Goal: Task Accomplishment & Management: Manage account settings

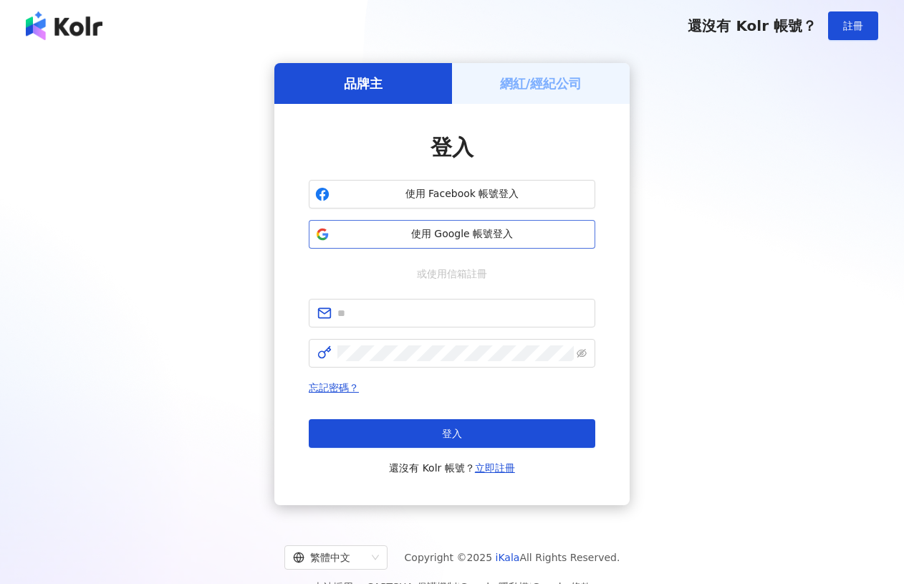
click at [549, 235] on span "使用 Google 帳號登入" at bounding box center [461, 234] width 253 height 14
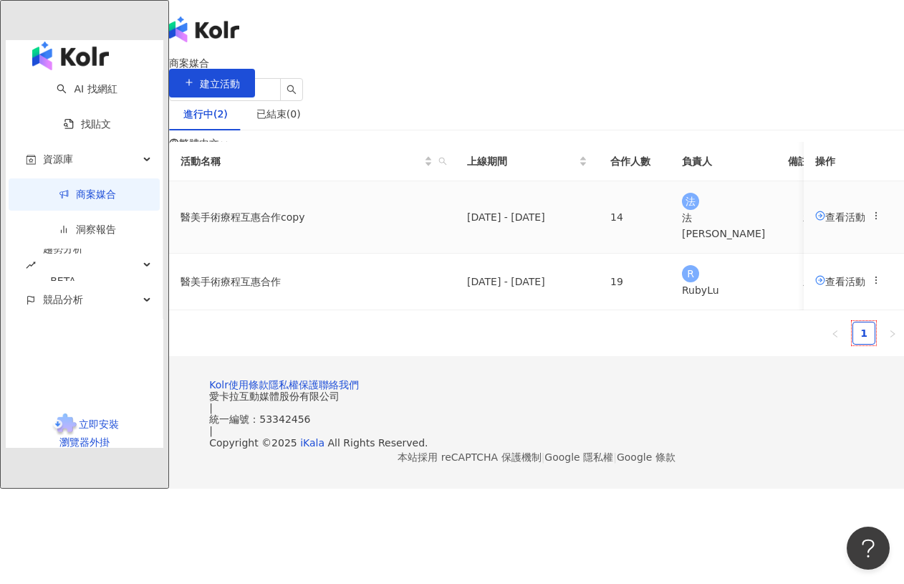
click at [815, 222] on span "查看活動" at bounding box center [840, 216] width 50 height 11
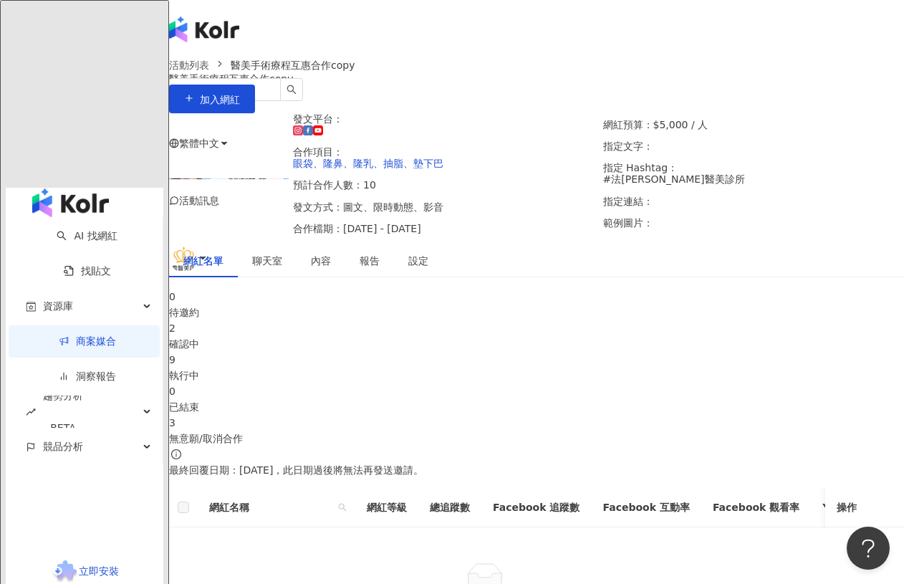
click at [382, 352] on div "2 確認中" at bounding box center [536, 336] width 735 height 32
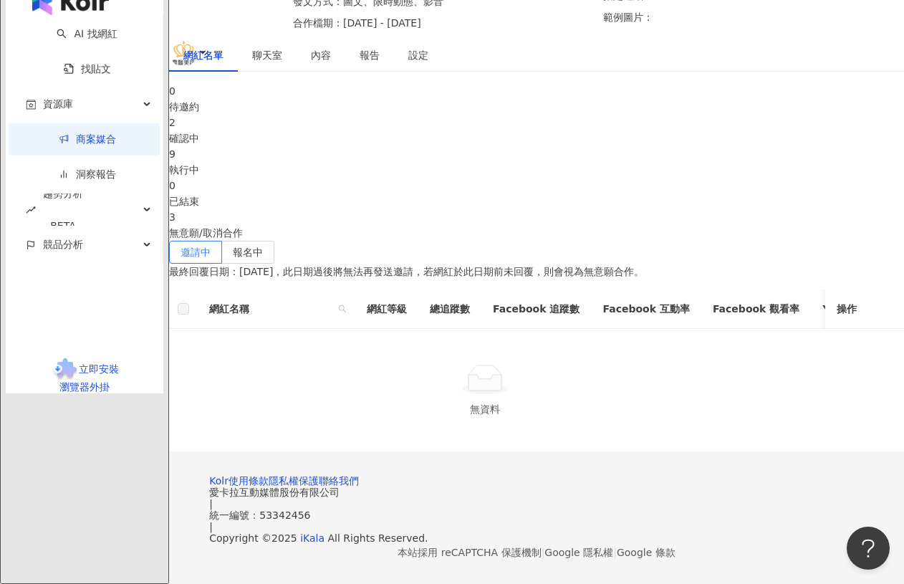
scroll to position [286, 0]
click at [263, 246] on span "報名中" at bounding box center [248, 251] width 30 height 11
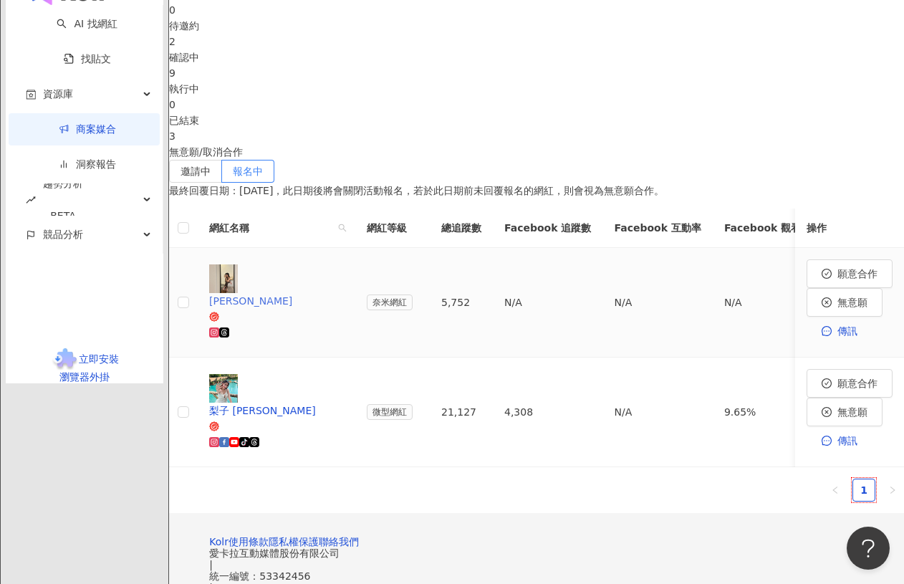
click at [306, 309] on div "[PERSON_NAME]" at bounding box center [276, 301] width 135 height 16
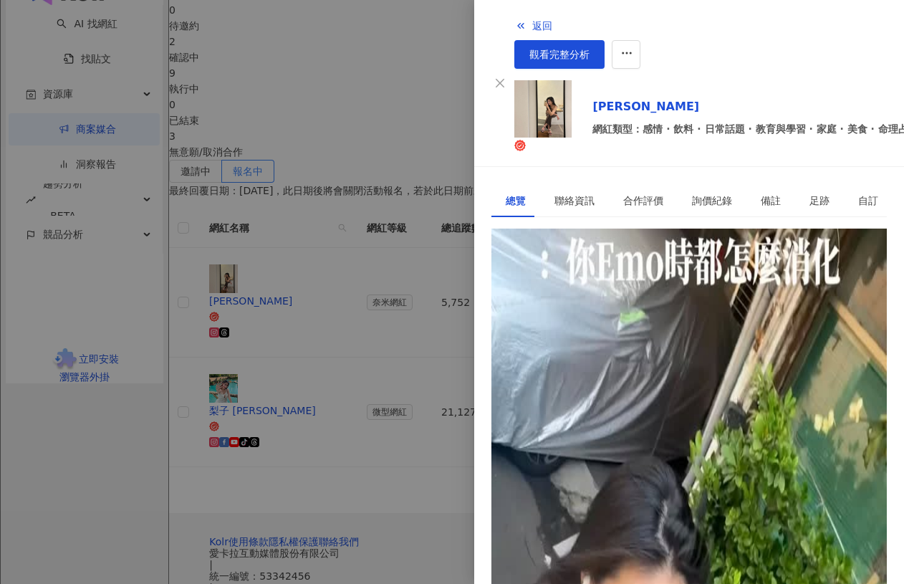
click at [617, 286] on div "[URL][DOMAIN_NAME]" at bounding box center [562, 294] width 112 height 16
drag, startPoint x: 359, startPoint y: 492, endPoint x: 404, endPoint y: 429, distance: 77.5
click at [359, 492] on div at bounding box center [452, 292] width 904 height 584
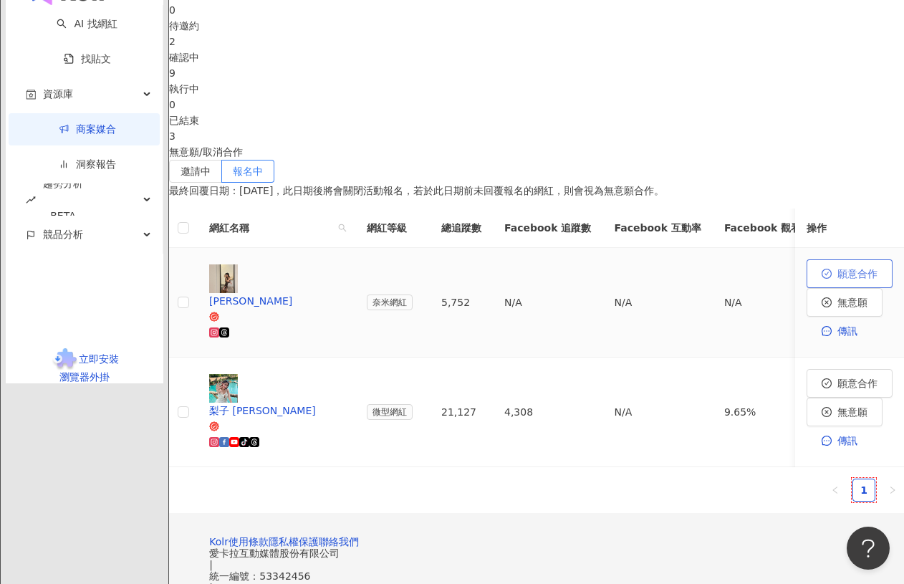
click at [837, 279] on span "願意合作" at bounding box center [857, 273] width 40 height 11
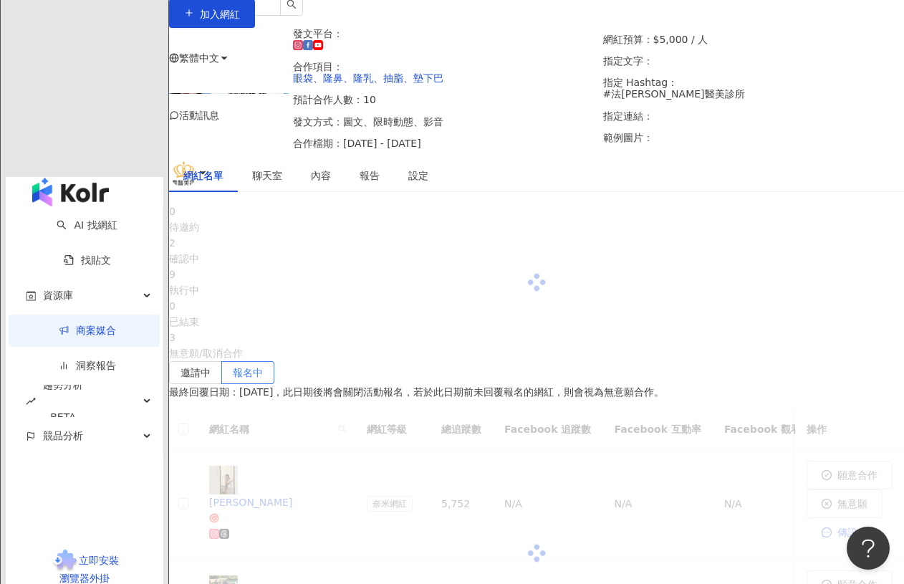
scroll to position [286, 0]
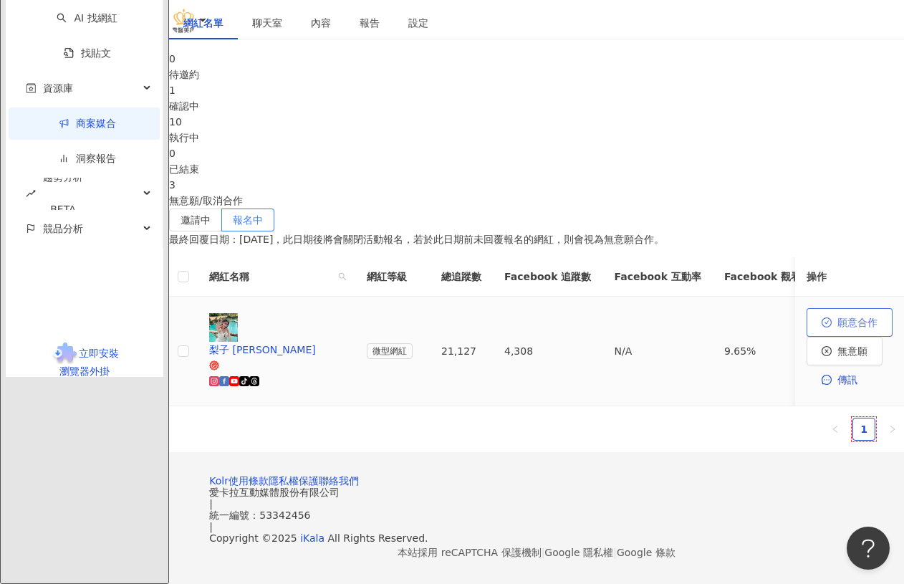
click at [837, 319] on span "願意合作" at bounding box center [857, 322] width 40 height 11
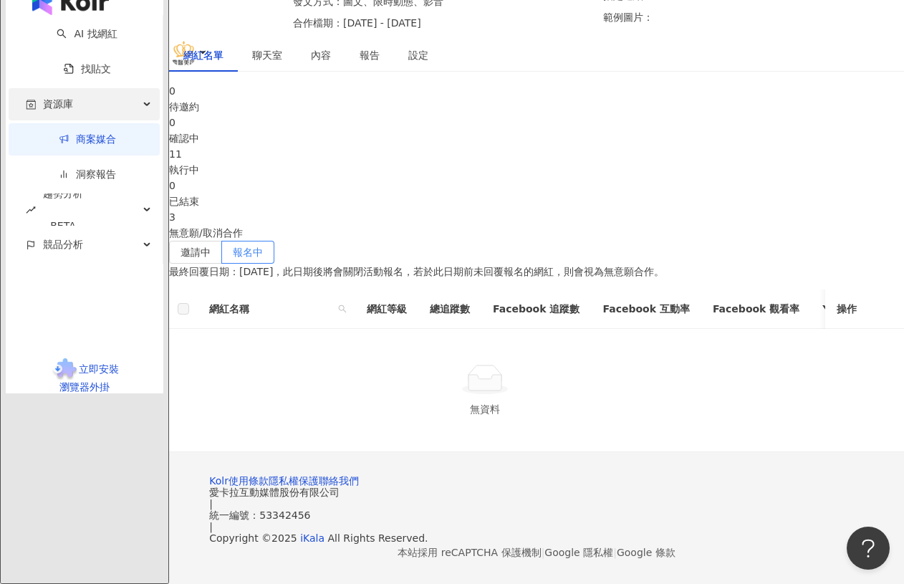
click at [56, 120] on span "資源庫" at bounding box center [58, 104] width 30 height 32
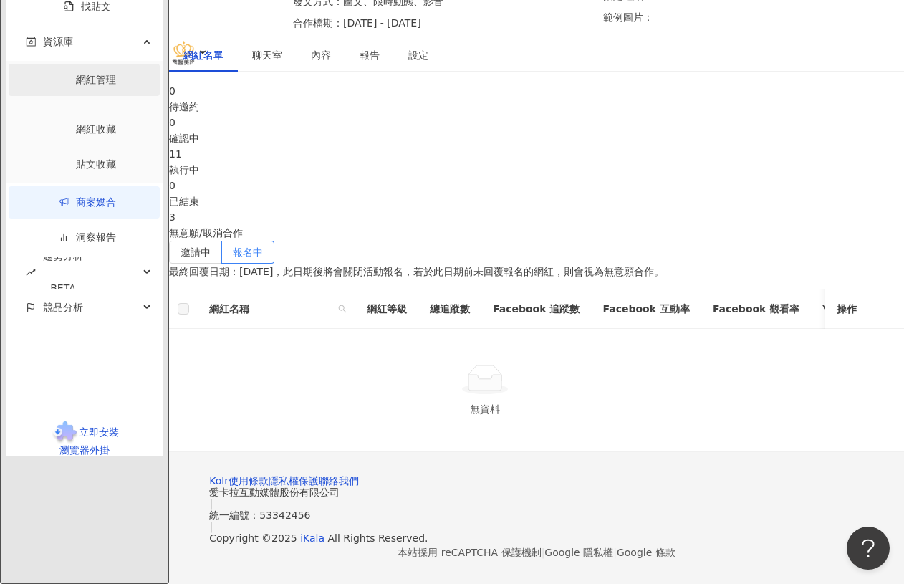
click at [76, 85] on link "網紅管理" at bounding box center [96, 79] width 40 height 11
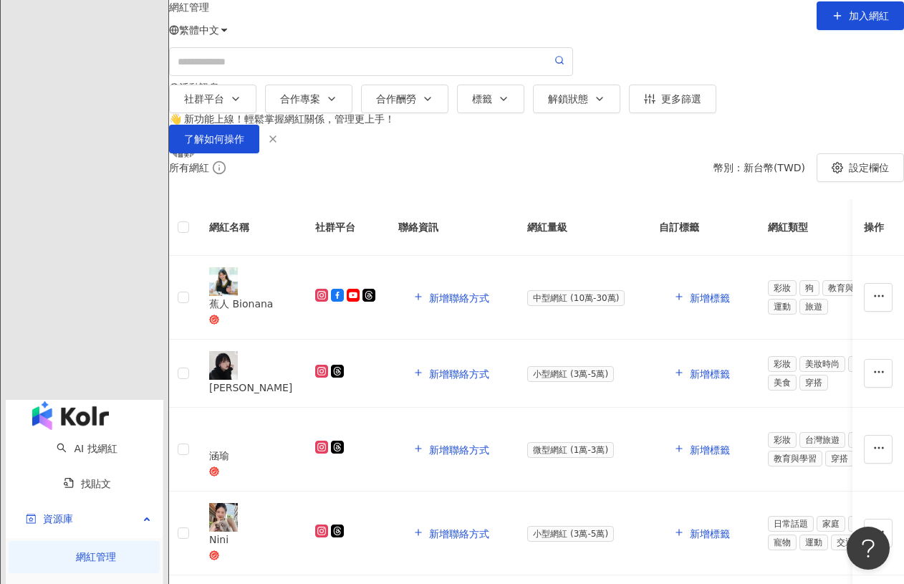
scroll to position [143, 0]
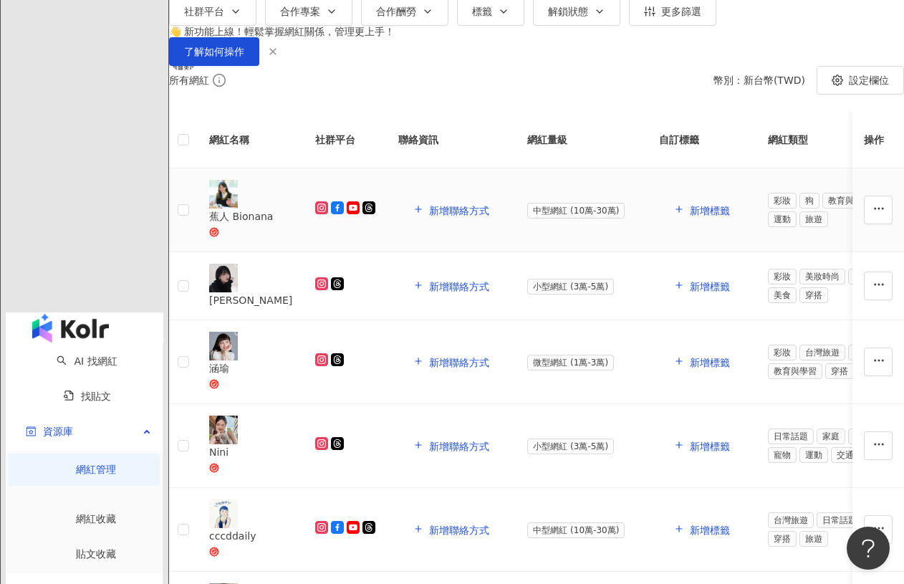
click at [291, 224] on div "蕉人 Bionana" at bounding box center [250, 216] width 83 height 16
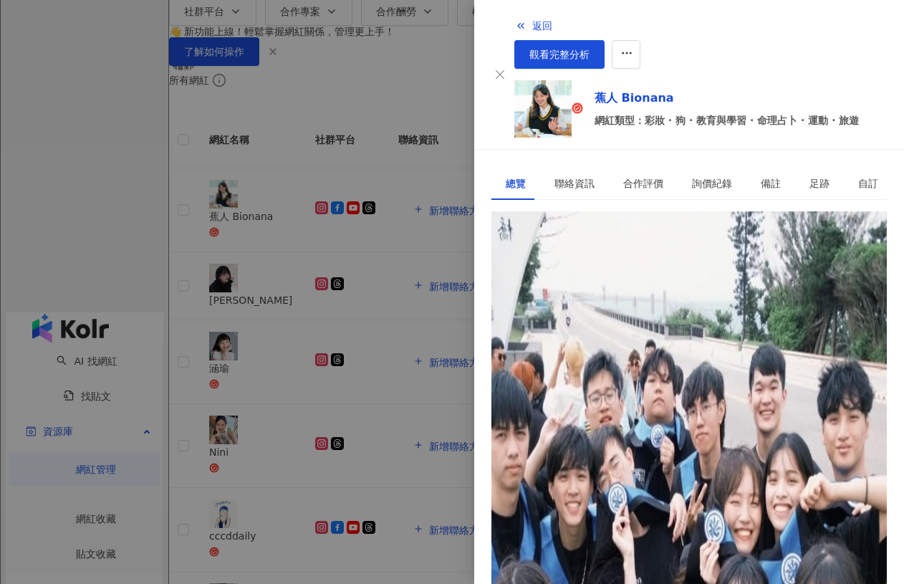
click at [617, 269] on div "[URL][DOMAIN_NAME]" at bounding box center [562, 277] width 112 height 16
click at [334, 213] on div at bounding box center [452, 292] width 904 height 584
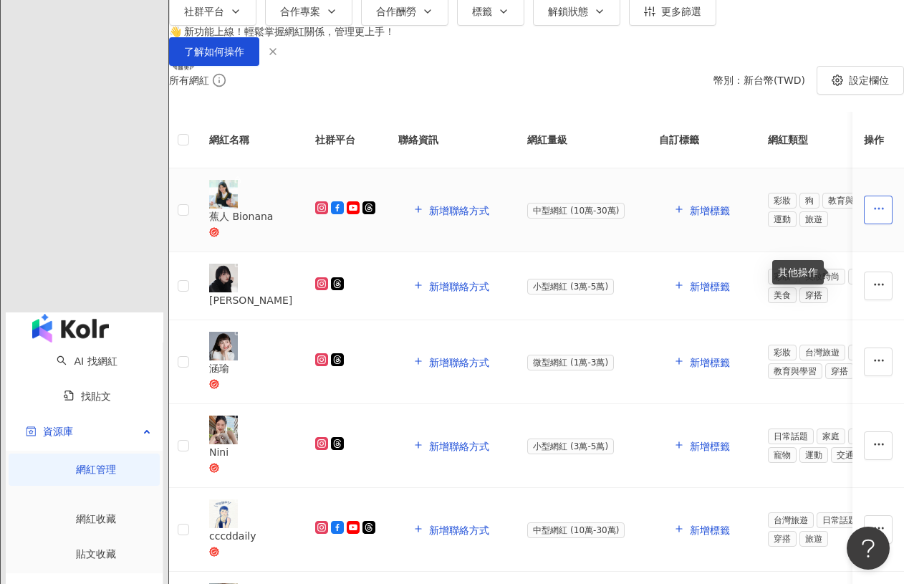
click at [864, 224] on button "button" at bounding box center [878, 209] width 29 height 29
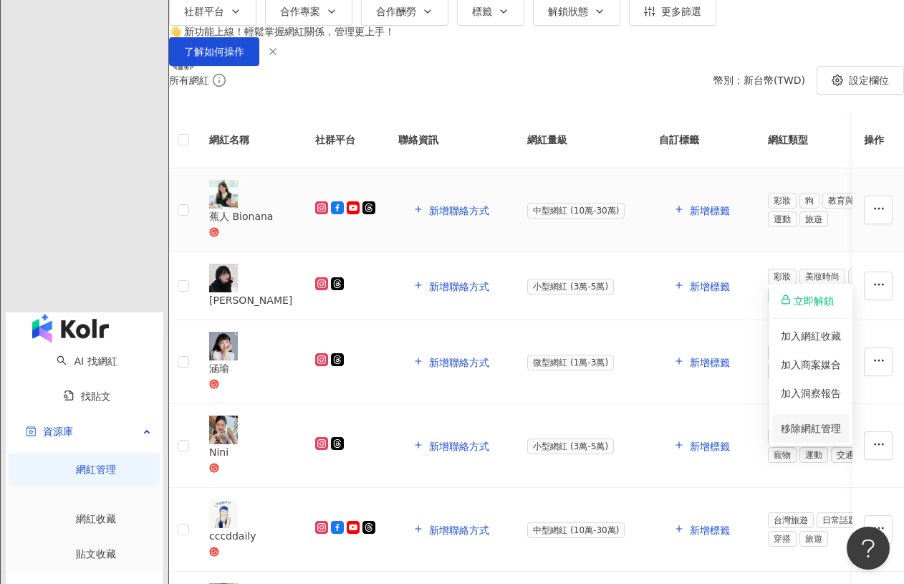
click at [811, 435] on span "移除網紅管理" at bounding box center [811, 428] width 60 height 16
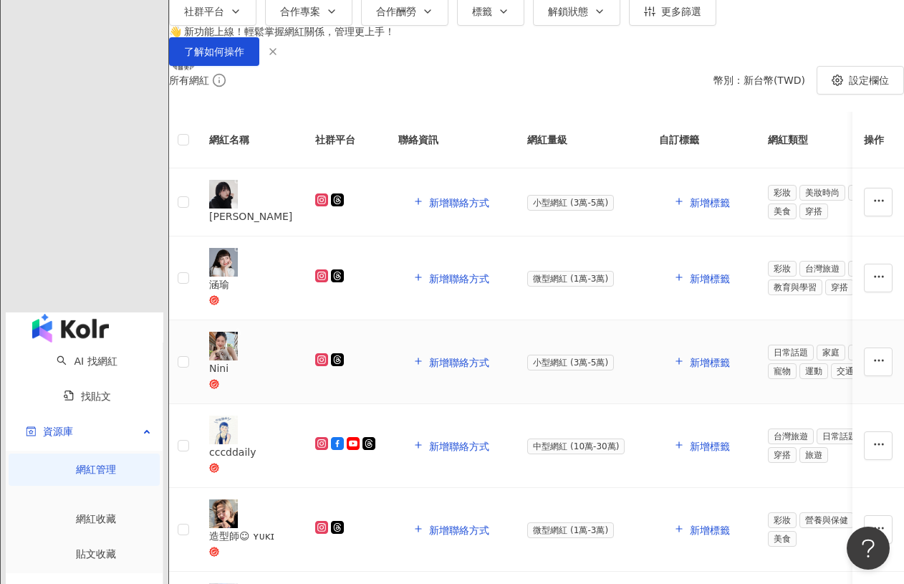
click at [283, 376] on div "Nini" at bounding box center [250, 368] width 83 height 16
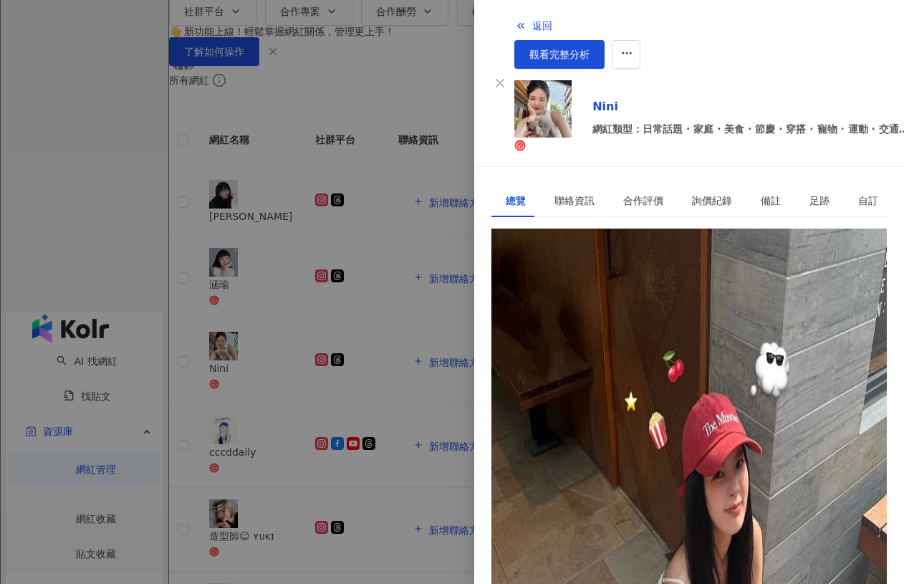
click at [617, 286] on div "[URL][DOMAIN_NAME]" at bounding box center [562, 294] width 112 height 16
click at [633, 47] on icon "button" at bounding box center [626, 53] width 13 height 13
drag, startPoint x: 319, startPoint y: 47, endPoint x: 196, endPoint y: 75, distance: 125.6
click at [319, 47] on div at bounding box center [452, 292] width 904 height 584
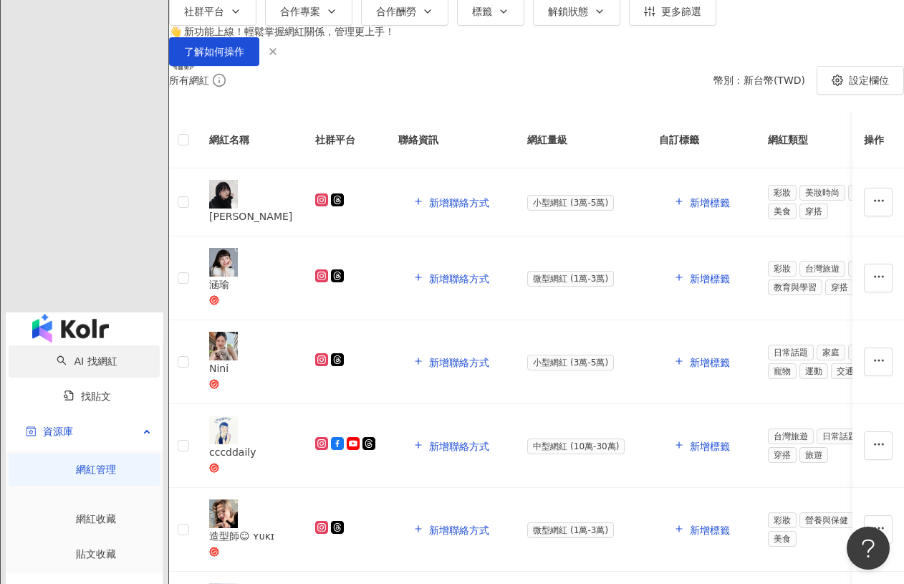
click at [57, 355] on link "AI 找網紅" at bounding box center [87, 360] width 60 height 11
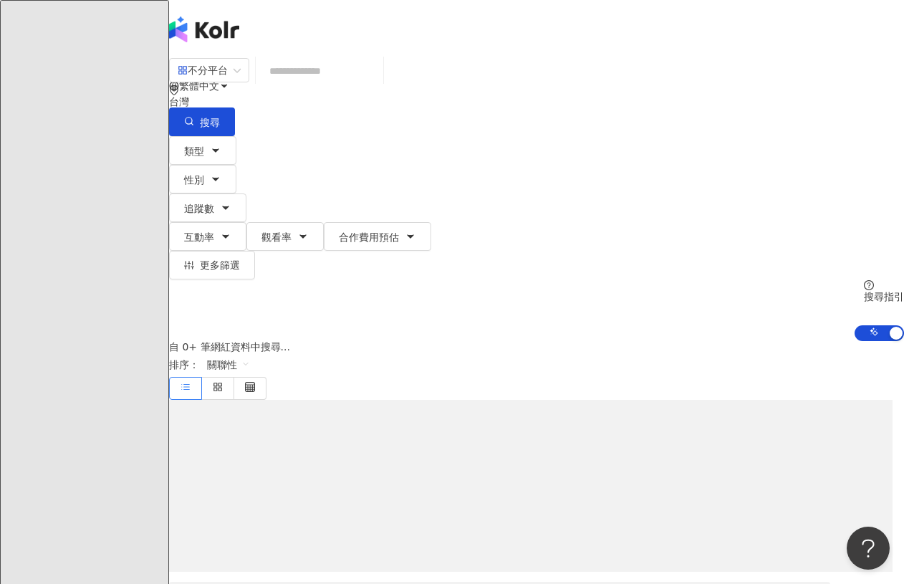
click at [377, 84] on input "search" at bounding box center [319, 70] width 116 height 27
type input "********"
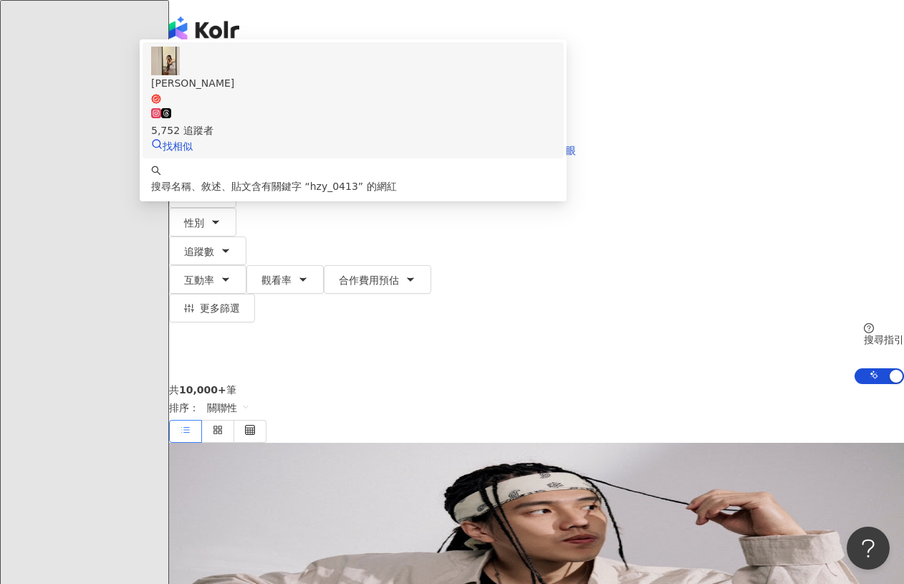
click at [555, 129] on div "5,752 追蹤者" at bounding box center [353, 123] width 404 height 32
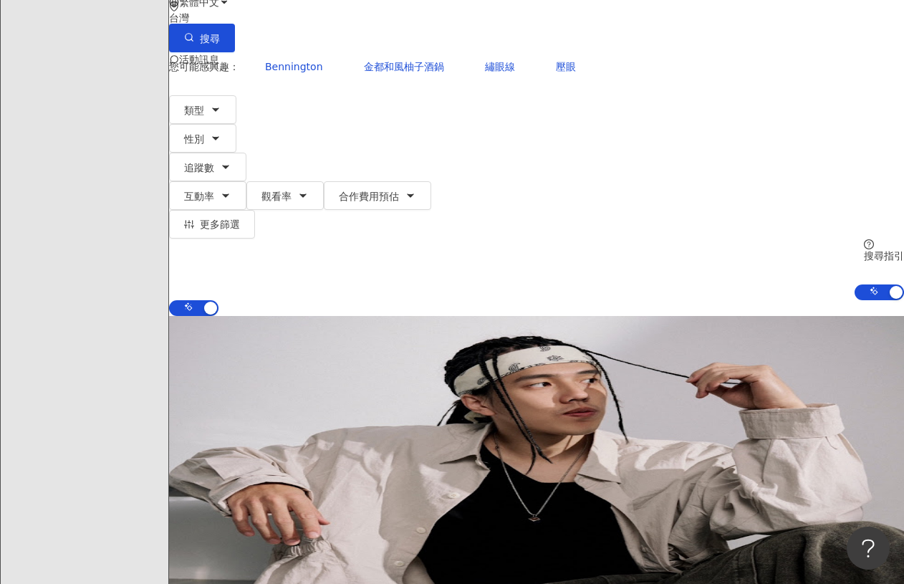
scroll to position [282, 0]
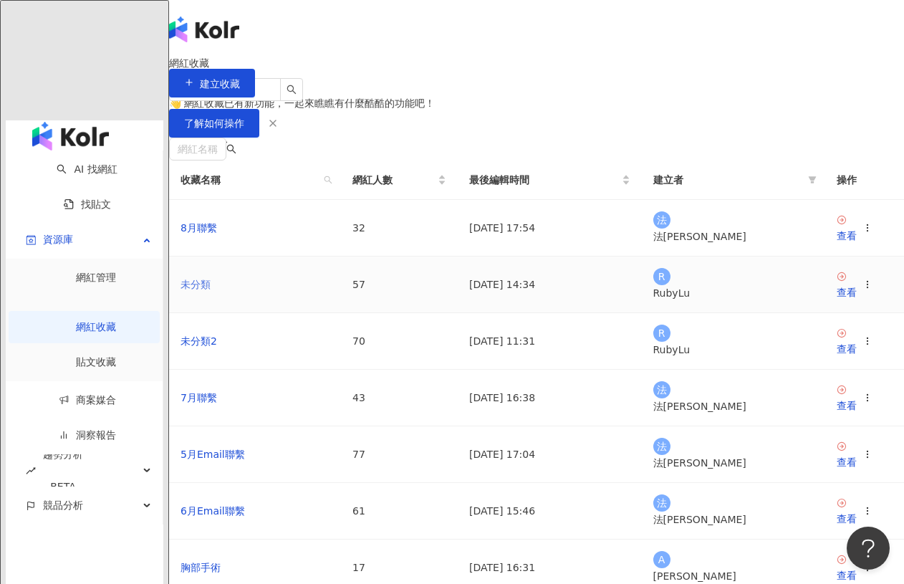
click at [211, 290] on link "未分類" at bounding box center [195, 284] width 30 height 11
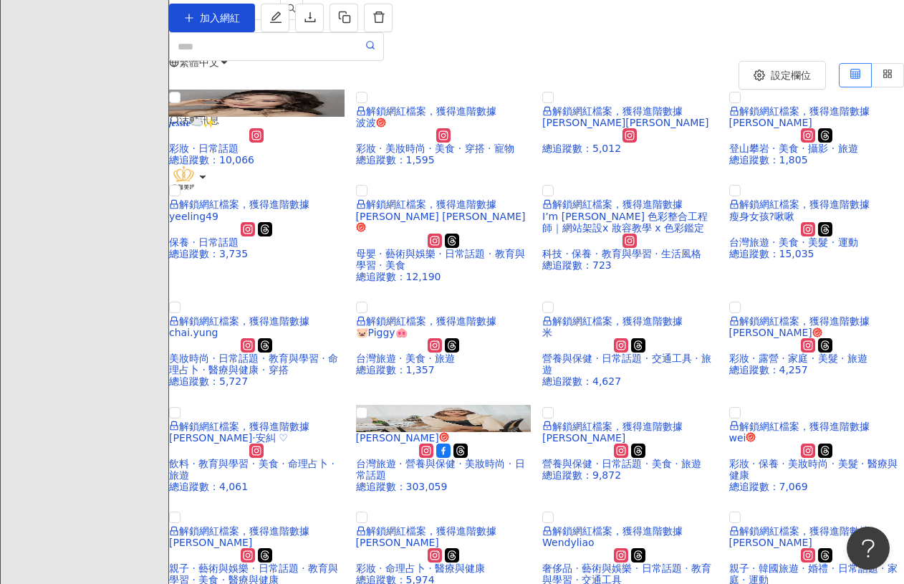
scroll to position [143, 0]
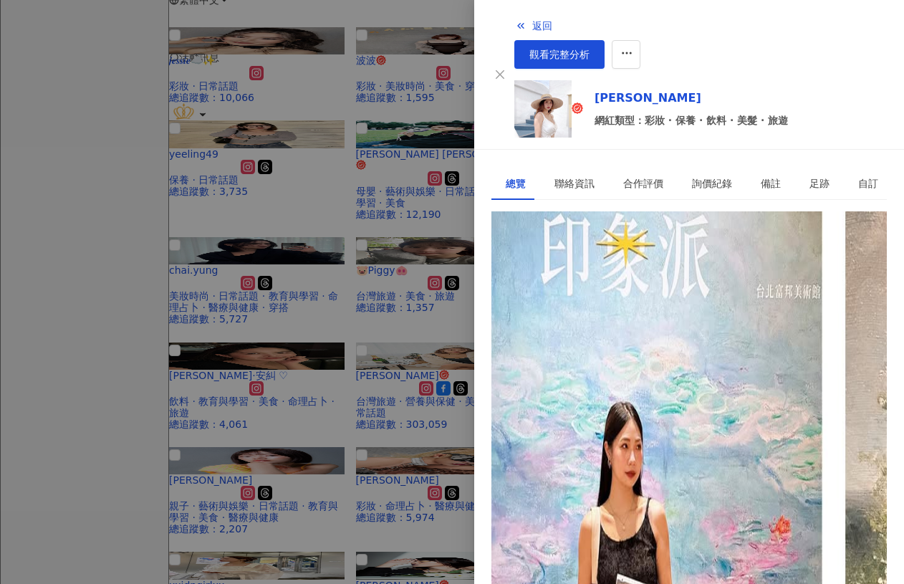
click at [357, 107] on div at bounding box center [452, 292] width 904 height 584
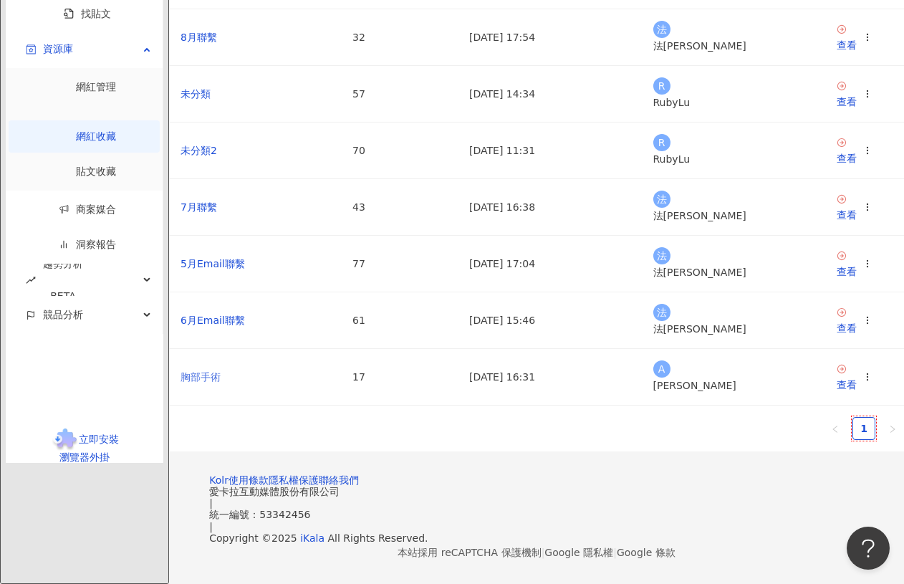
scroll to position [215, 0]
click at [217, 156] on link "未分類2" at bounding box center [198, 150] width 37 height 11
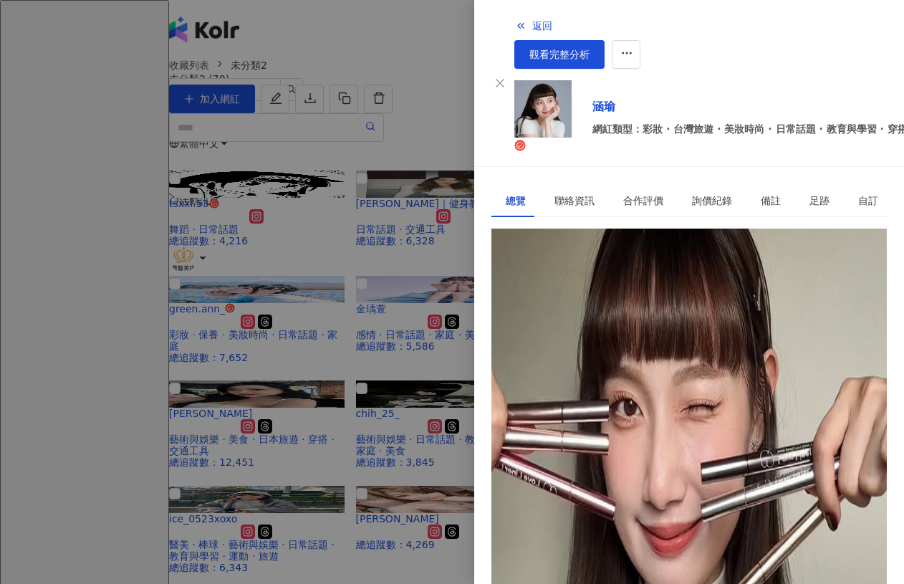
click at [617, 286] on div "[URL][DOMAIN_NAME]" at bounding box center [562, 294] width 112 height 16
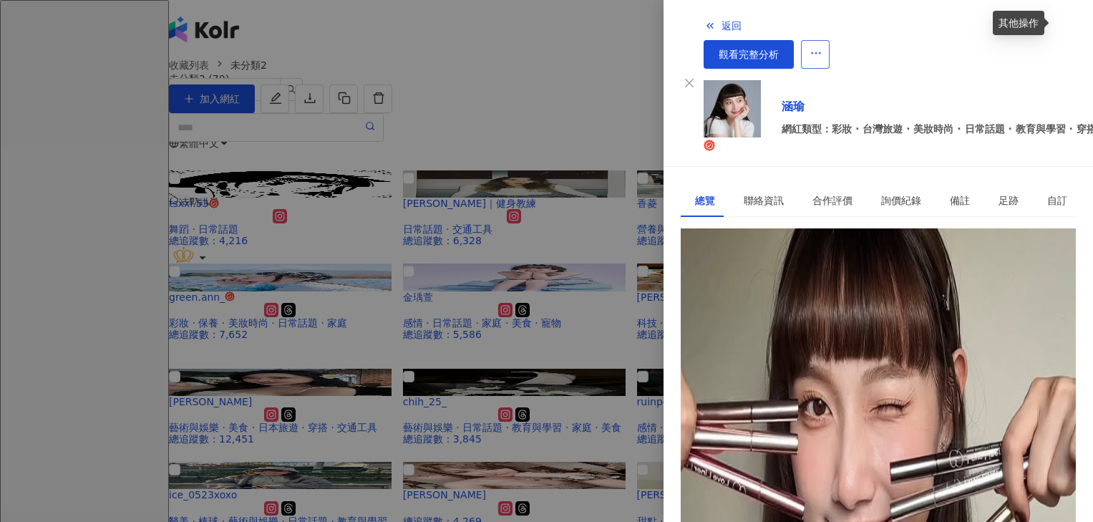
click at [823, 47] on icon "button" at bounding box center [816, 53] width 13 height 13
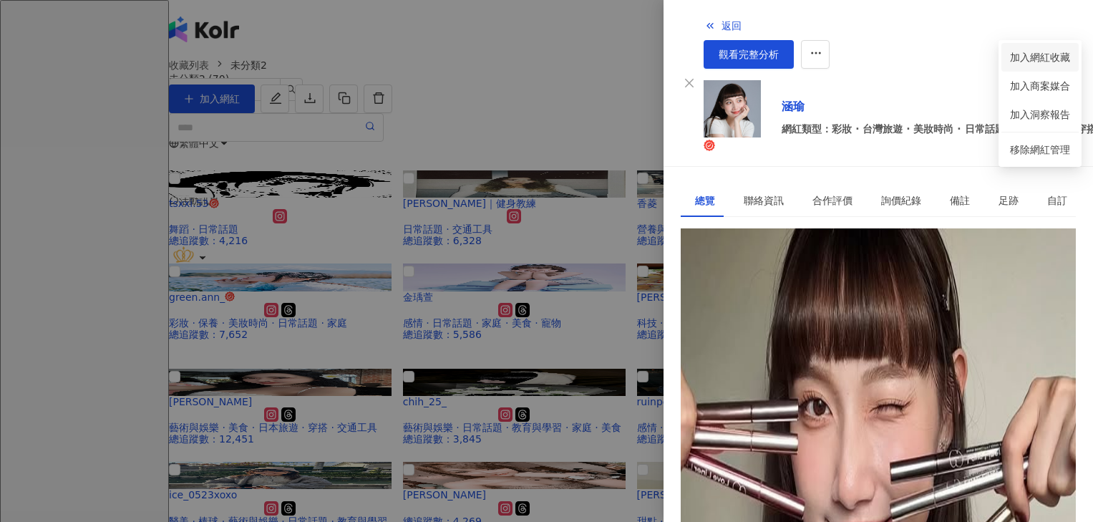
click at [903, 60] on div "加入網紅收藏" at bounding box center [1040, 57] width 60 height 16
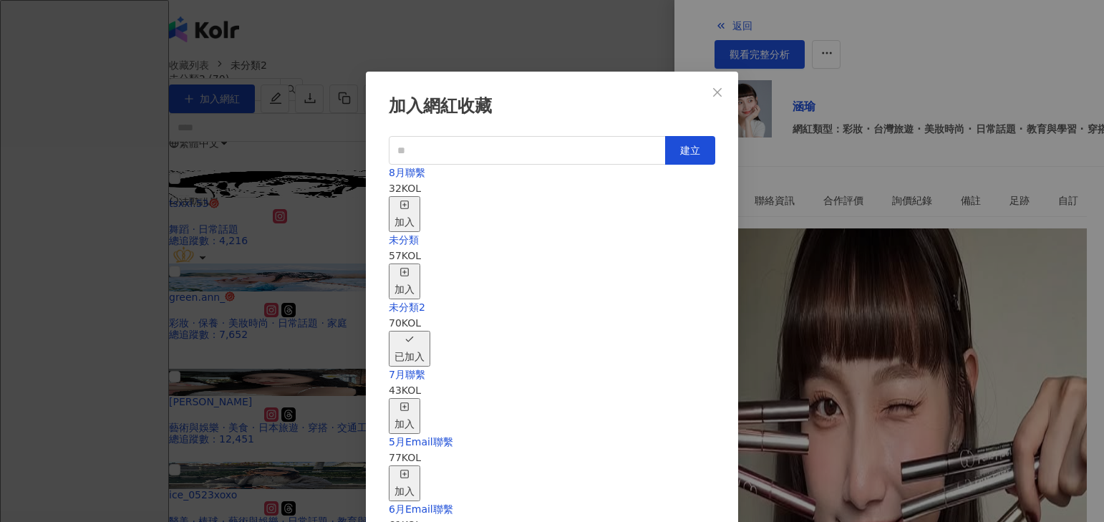
click at [415, 198] on div "加入" at bounding box center [405, 214] width 20 height 32
click at [435, 333] on div "取消收藏" at bounding box center [415, 349] width 40 height 32
click at [274, 259] on div "加入網紅收藏 建立 未分類2 69 KOL 加入 8月聯繫 33 KOL 已加入 未分類 57 KOL 加入 7月聯繫 43 KOL 加入 5月Email聯繫…" at bounding box center [552, 261] width 1104 height 522
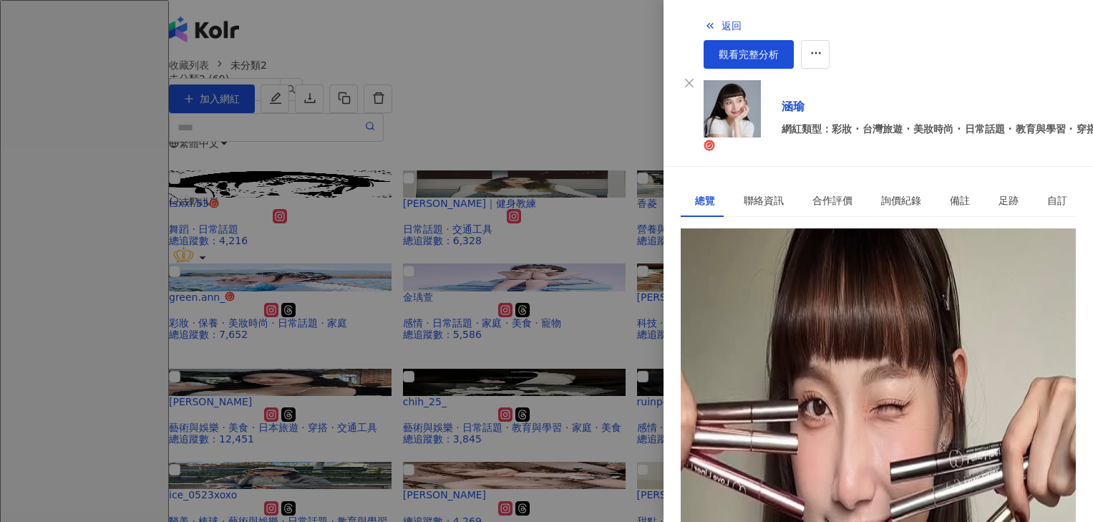
click at [506, 143] on div at bounding box center [546, 261] width 1093 height 522
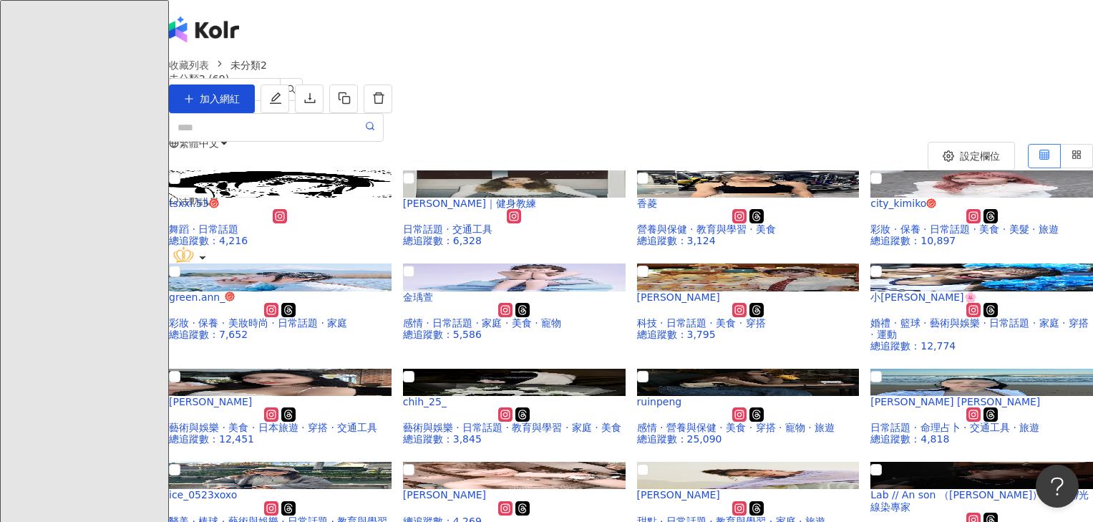
click at [717, 24] on div "繁體中文 活動訊息" at bounding box center [631, 143] width 924 height 286
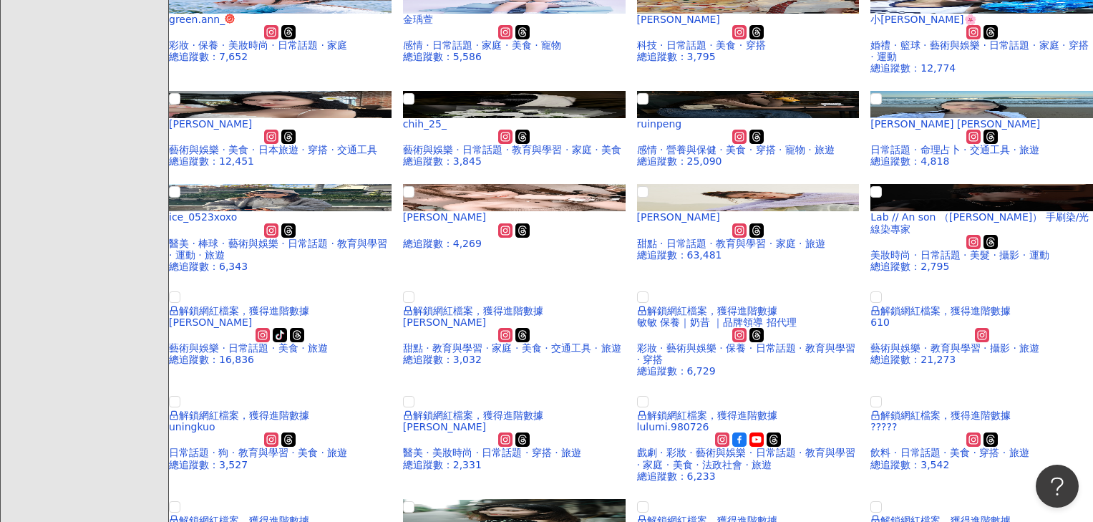
scroll to position [430, 0]
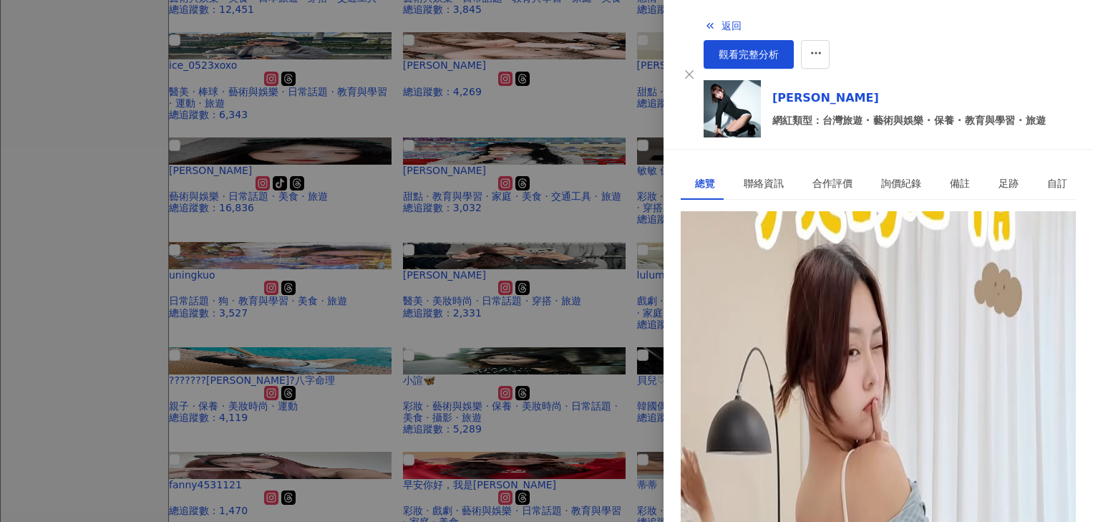
click at [800, 269] on div "[URL][DOMAIN_NAME]" at bounding box center [751, 277] width 112 height 16
click at [508, 276] on div at bounding box center [546, 261] width 1093 height 522
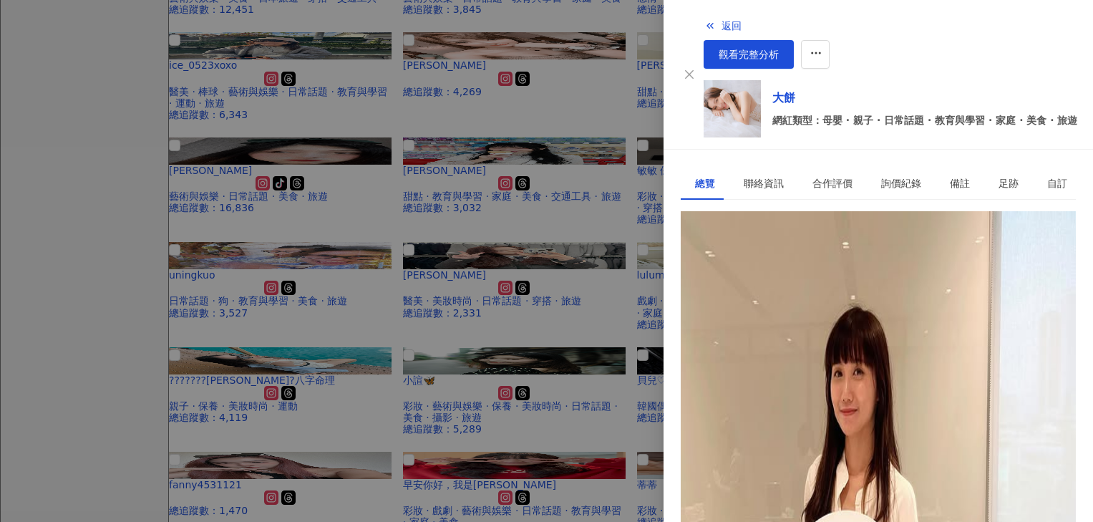
click at [831, 269] on div "[URL][DOMAIN_NAME][DOMAIN_NAME]" at bounding box center [792, 277] width 195 height 16
click at [539, 401] on div at bounding box center [546, 261] width 1093 height 522
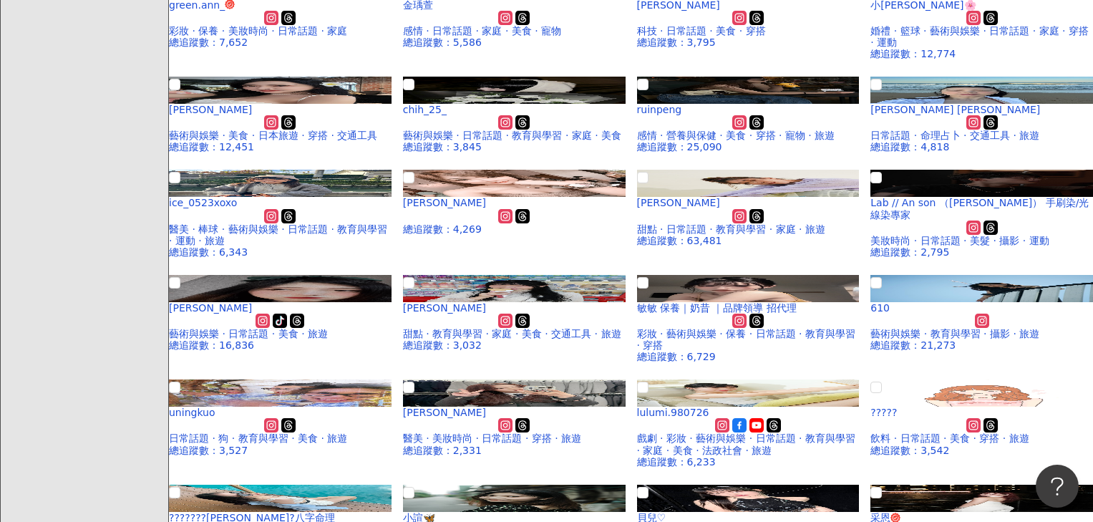
scroll to position [286, 0]
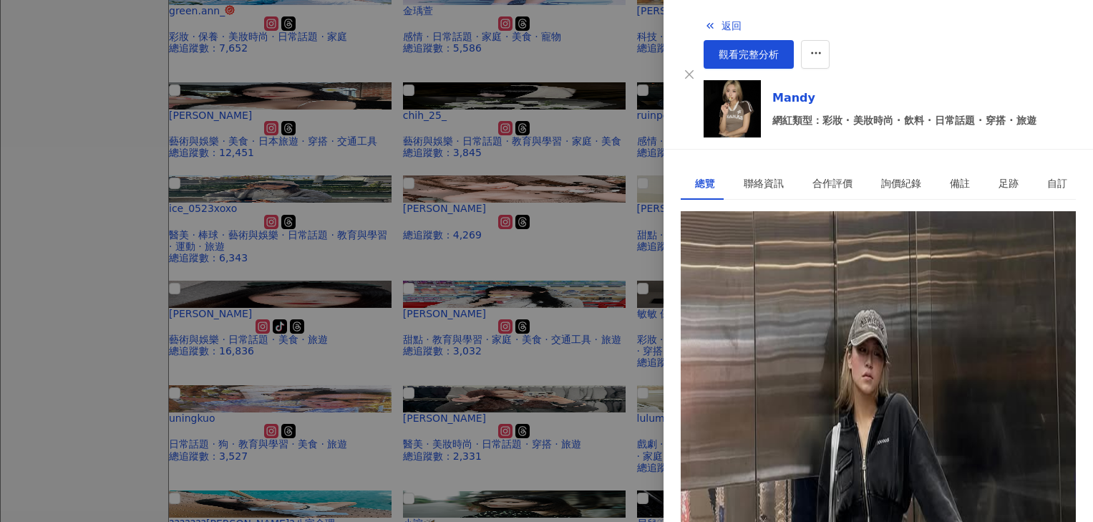
click at [829, 266] on div "[PERSON_NAME] | mandy529_ [URL][DOMAIN_NAME]" at bounding box center [878, 277] width 395 height 49
click at [807, 269] on div "[URL][DOMAIN_NAME]" at bounding box center [751, 277] width 112 height 16
click at [752, 175] on div "聯絡資訊" at bounding box center [764, 183] width 40 height 16
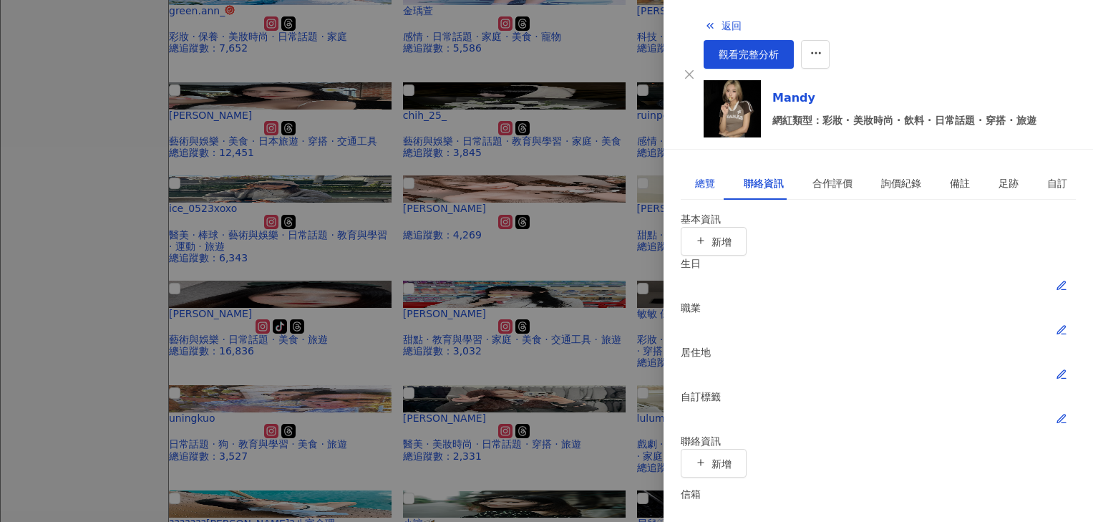
click at [698, 175] on div "總覽" at bounding box center [705, 183] width 20 height 16
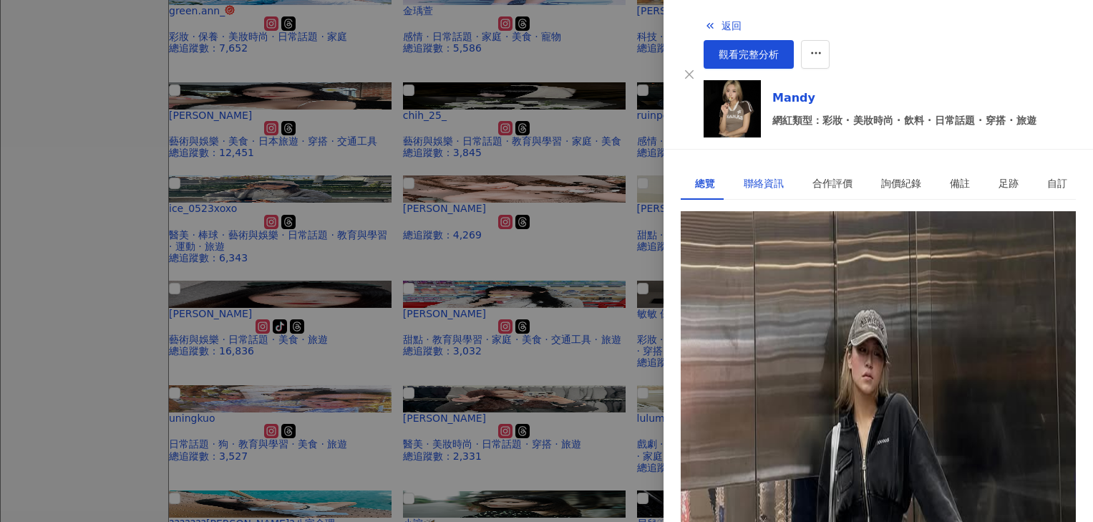
click at [744, 175] on div "聯絡資訊" at bounding box center [764, 183] width 40 height 16
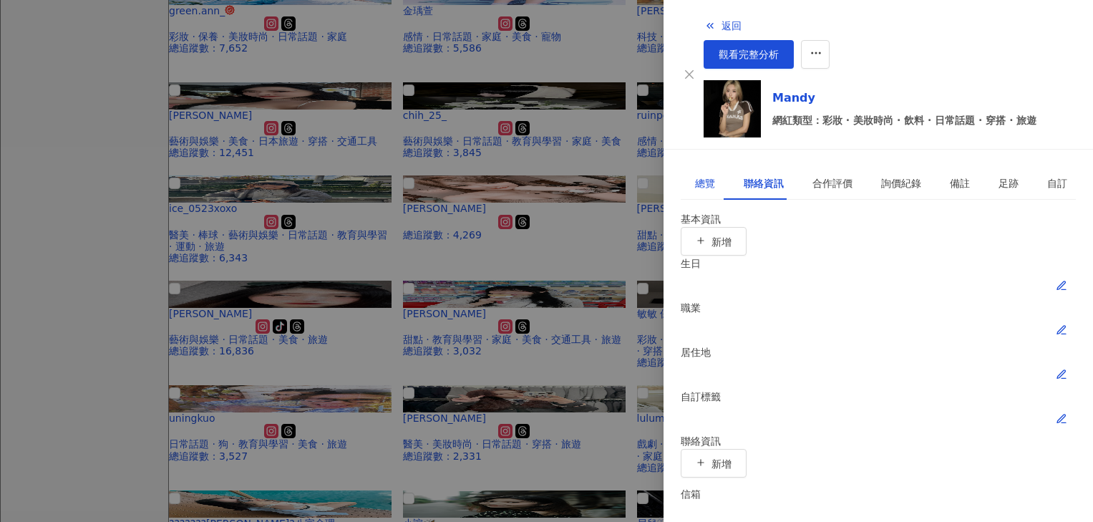
click at [703, 175] on div "總覽" at bounding box center [705, 183] width 20 height 16
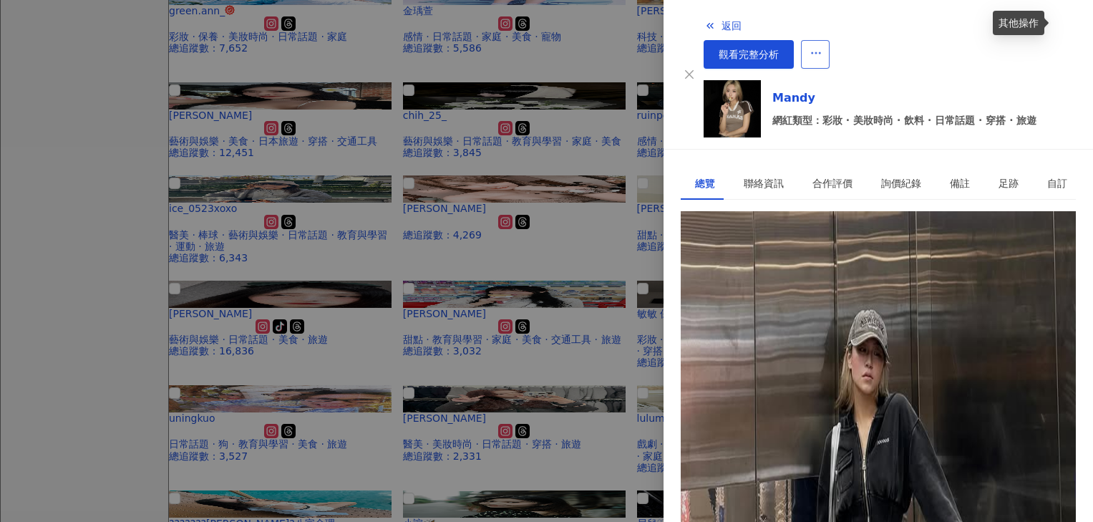
click at [823, 47] on icon "button" at bounding box center [816, 53] width 13 height 13
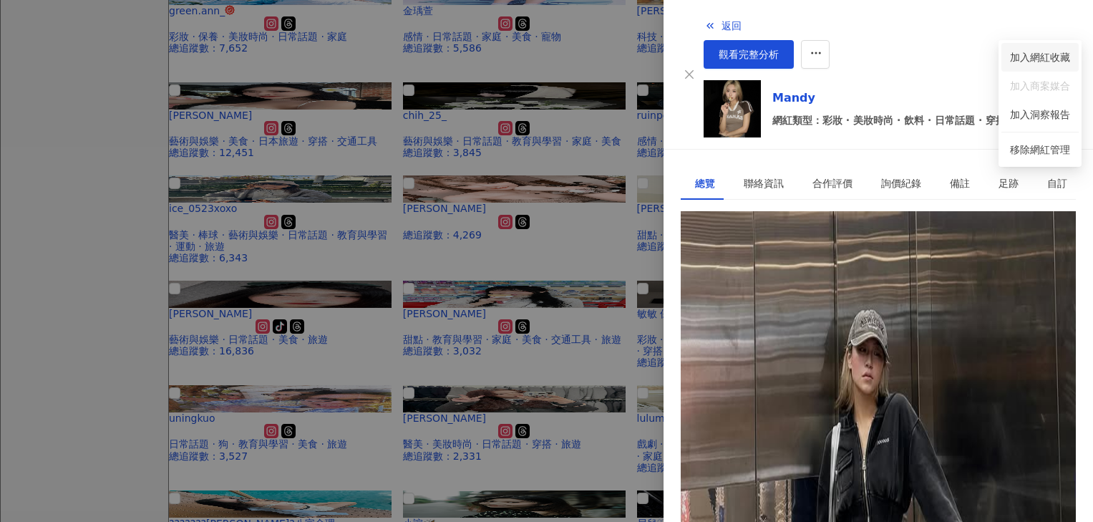
click at [903, 58] on div "加入網紅收藏" at bounding box center [1040, 57] width 60 height 16
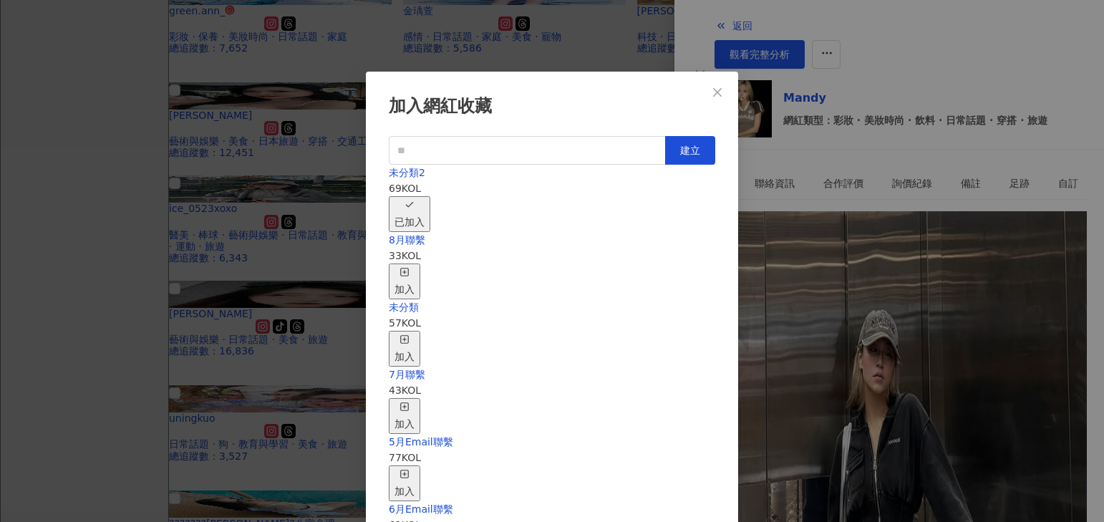
click at [415, 266] on div "加入" at bounding box center [405, 282] width 20 height 32
click at [435, 266] on div "取消收藏" at bounding box center [415, 282] width 40 height 32
click at [294, 380] on div "加入網紅收藏 建立 未分類2 68 KOL 加入 8月聯繫 34 KOL 已加入 未分類 57 KOL 加入 7月聯繫 43 KOL 加入 5月Email聯繫…" at bounding box center [552, 261] width 1104 height 522
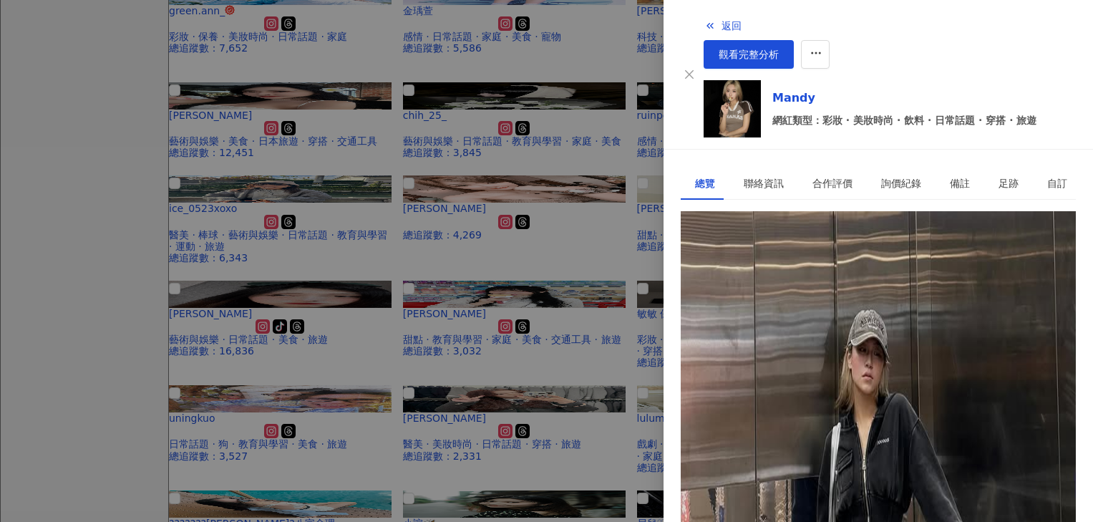
click at [357, 359] on div at bounding box center [546, 261] width 1093 height 522
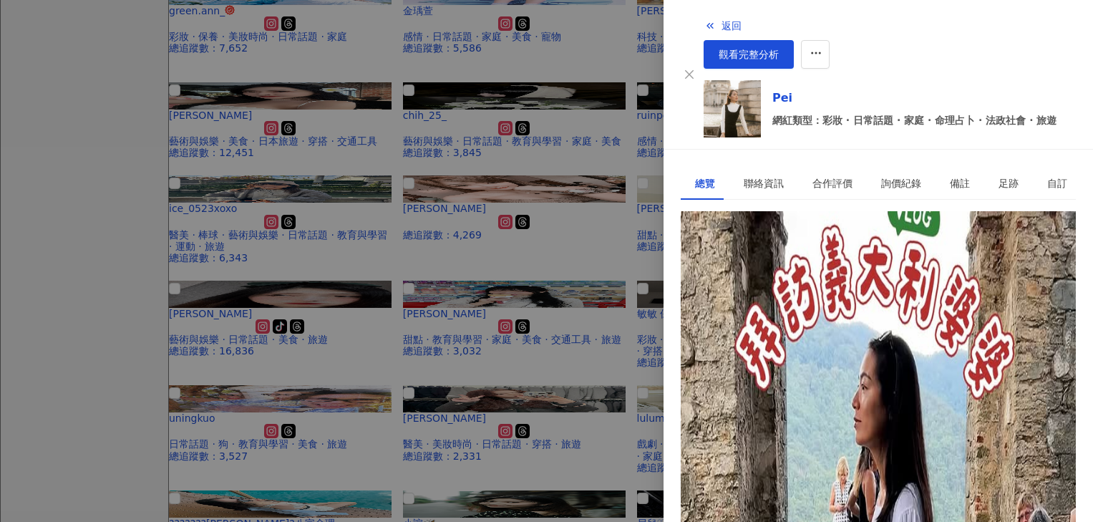
click at [807, 269] on div "[URL][DOMAIN_NAME]" at bounding box center [751, 277] width 112 height 16
click at [823, 47] on icon "button" at bounding box center [816, 53] width 13 height 13
click at [903, 62] on div "加入網紅收藏" at bounding box center [1040, 57] width 60 height 16
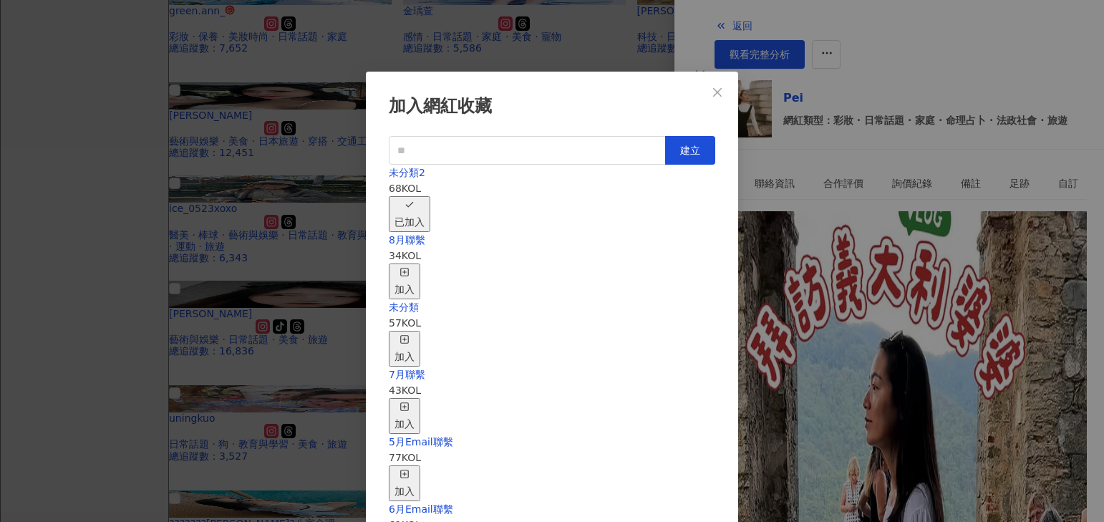
click at [415, 266] on div "加入" at bounding box center [405, 282] width 20 height 32
click at [435, 266] on div "取消收藏" at bounding box center [415, 282] width 40 height 32
click at [715, 95] on icon "close" at bounding box center [717, 91] width 9 height 9
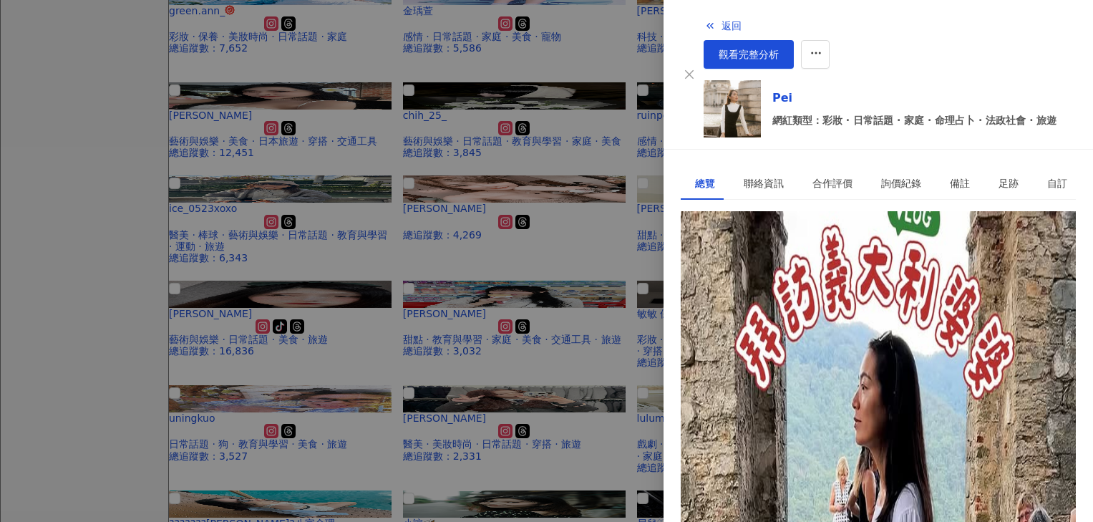
click at [781, 269] on div "[URL][DOMAIN_NAME]" at bounding box center [751, 277] width 112 height 16
click at [830, 40] on button "button" at bounding box center [815, 54] width 29 height 29
click at [903, 65] on li "加入網紅收藏" at bounding box center [1040, 57] width 77 height 29
click at [823, 47] on icon "button" at bounding box center [816, 53] width 13 height 13
click at [903, 56] on div "加入網紅收藏" at bounding box center [1040, 57] width 60 height 16
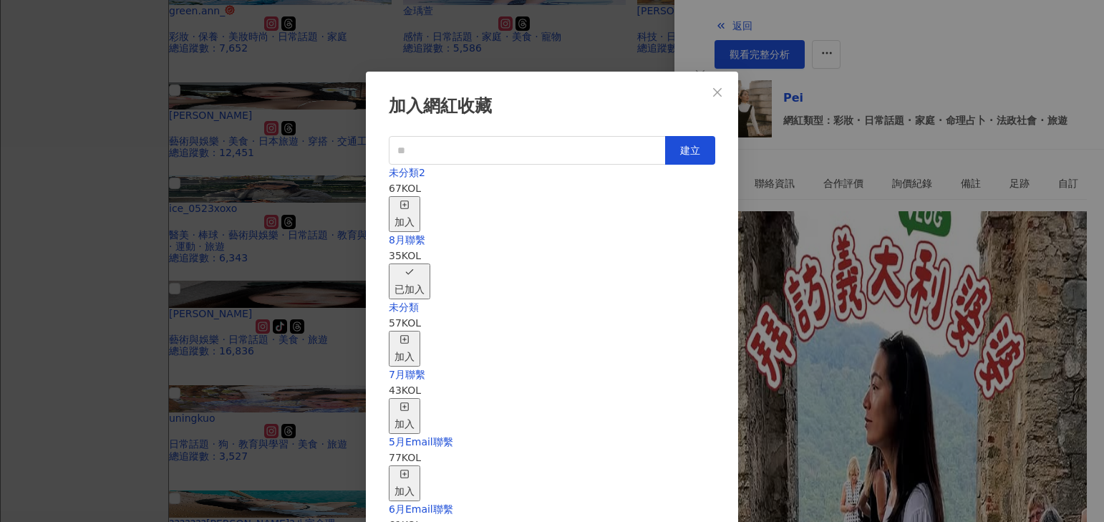
click at [493, 487] on div "加入網紅收藏 建立 未分類2 67 KOL 加入 8月聯繫 35 KOL 已加入 未分類 57 KOL 加入 7月聯繫 43 KOL 加入 5月Email聯繫…" at bounding box center [552, 261] width 1104 height 522
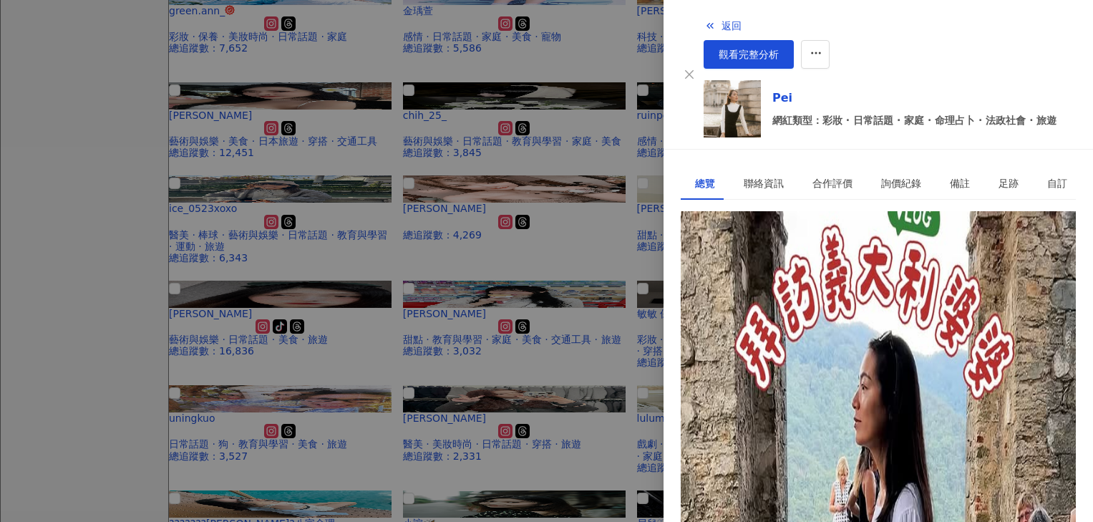
click at [532, 332] on div at bounding box center [546, 261] width 1093 height 522
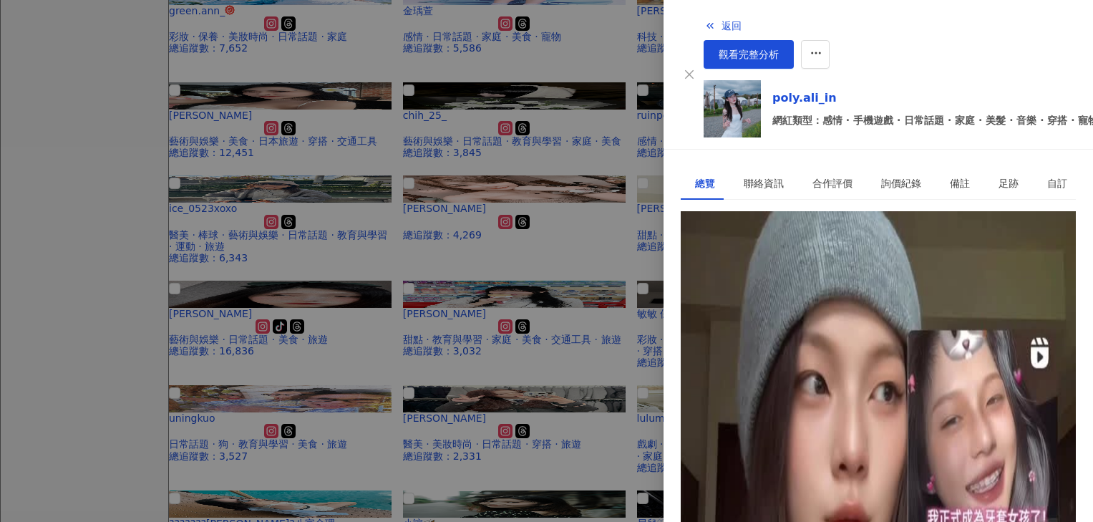
click at [795, 269] on div "[URL][DOMAIN_NAME][DOMAIN_NAME]" at bounding box center [792, 277] width 195 height 16
click at [823, 47] on icon "button" at bounding box center [816, 53] width 13 height 13
click at [903, 57] on div "加入網紅收藏" at bounding box center [1040, 57] width 60 height 16
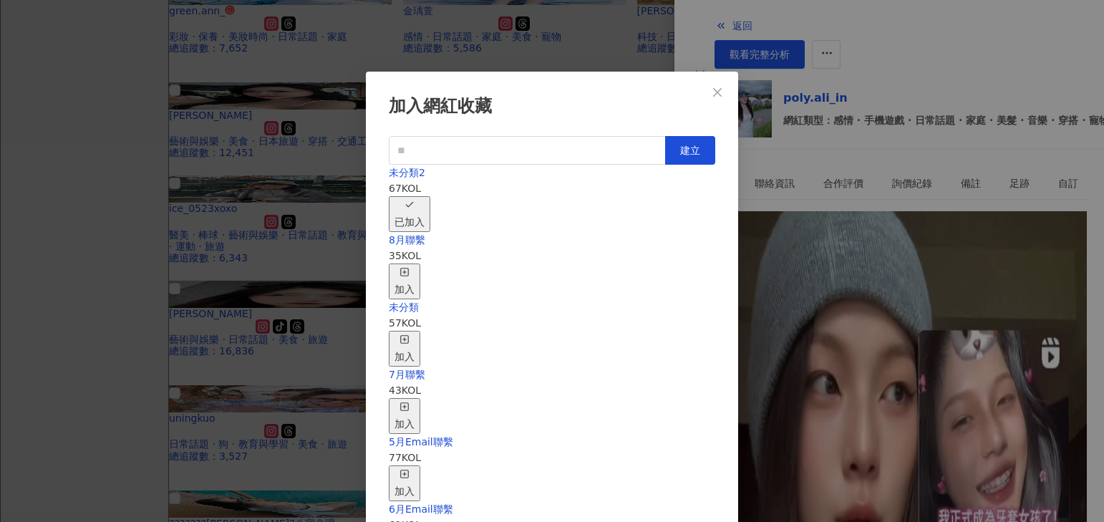
click at [415, 266] on div "加入" at bounding box center [405, 282] width 20 height 32
click at [435, 266] on div "取消收藏" at bounding box center [415, 282] width 40 height 32
click at [715, 94] on icon "close" at bounding box center [717, 92] width 11 height 11
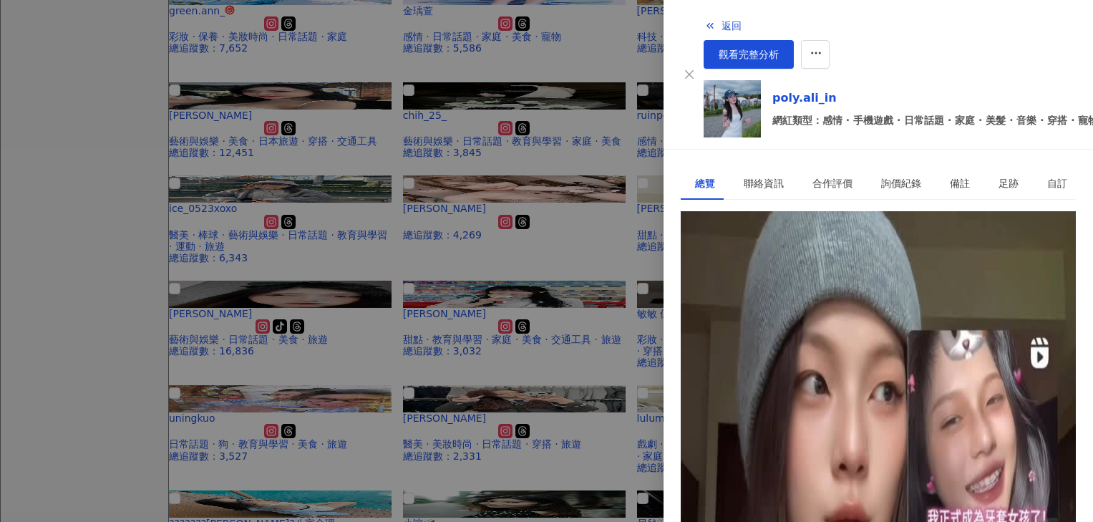
click at [533, 277] on div at bounding box center [546, 261] width 1093 height 522
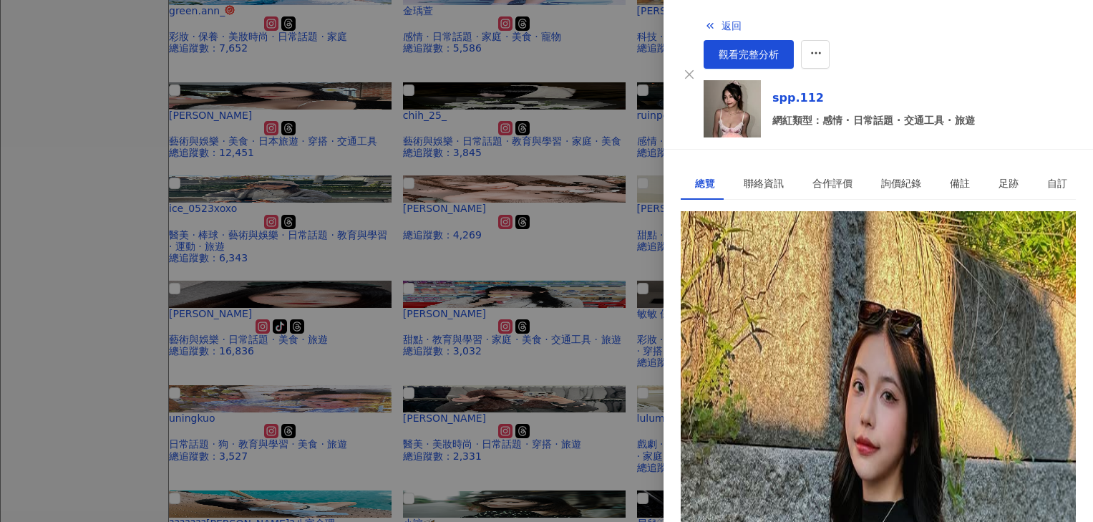
click at [776, 269] on div "[URL][DOMAIN_NAME]" at bounding box center [751, 277] width 112 height 16
click at [458, 228] on div at bounding box center [546, 261] width 1093 height 522
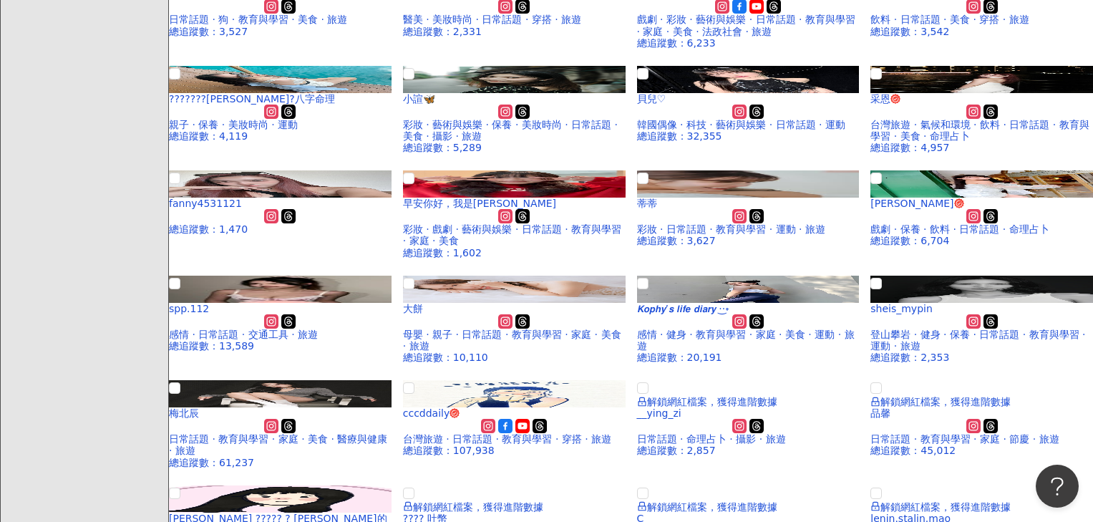
scroll to position [716, 0]
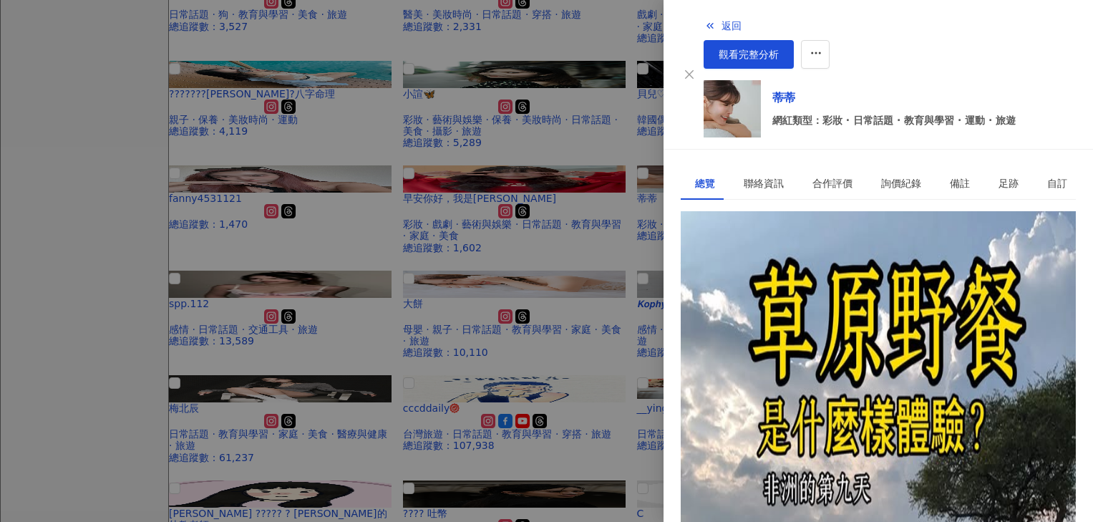
click at [789, 269] on div "[URL][DOMAIN_NAME]" at bounding box center [751, 277] width 112 height 16
click at [408, 383] on div at bounding box center [546, 261] width 1093 height 522
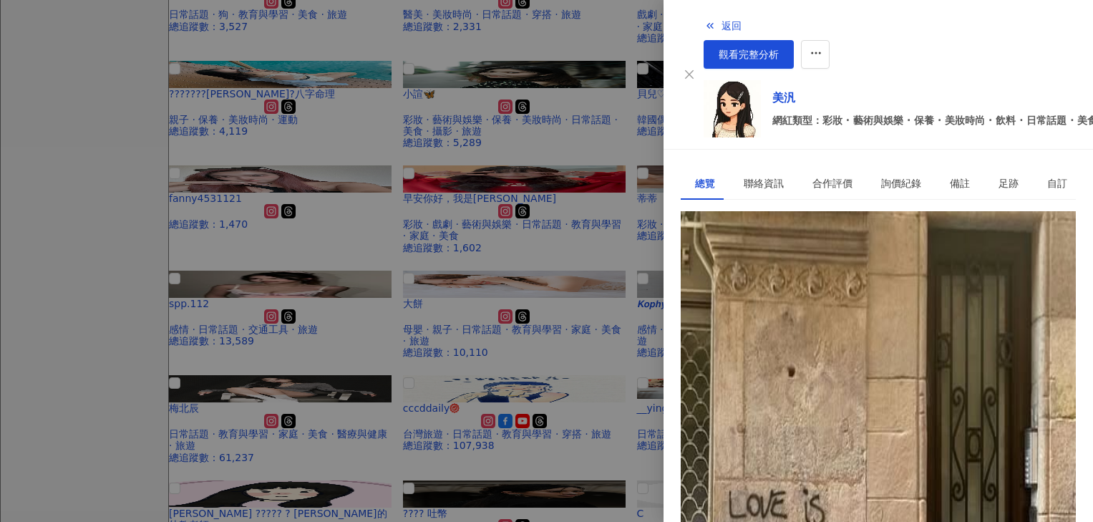
click at [807, 269] on div "[URL][DOMAIN_NAME]" at bounding box center [751, 277] width 112 height 16
click at [402, 348] on div at bounding box center [546, 261] width 1093 height 522
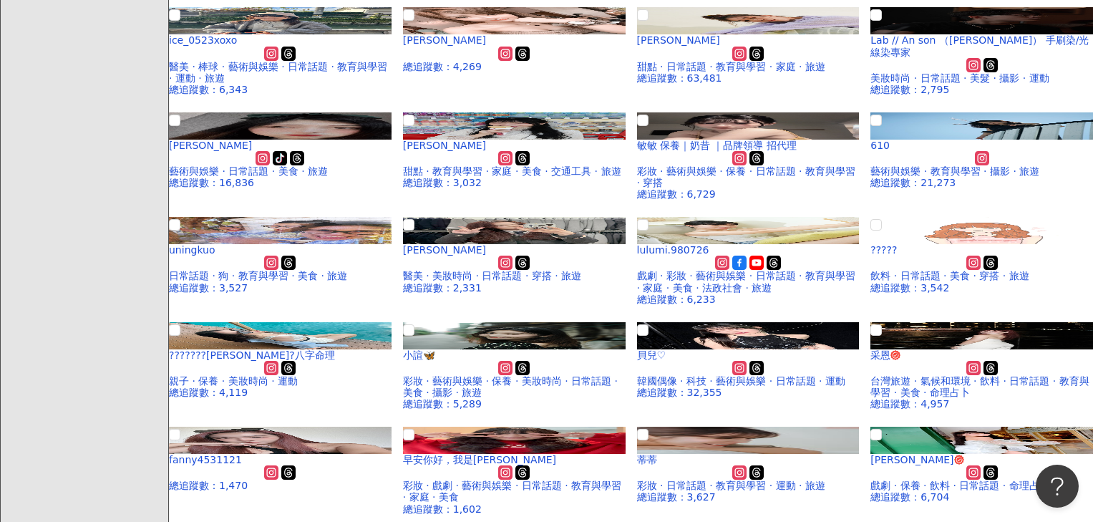
scroll to position [430, 0]
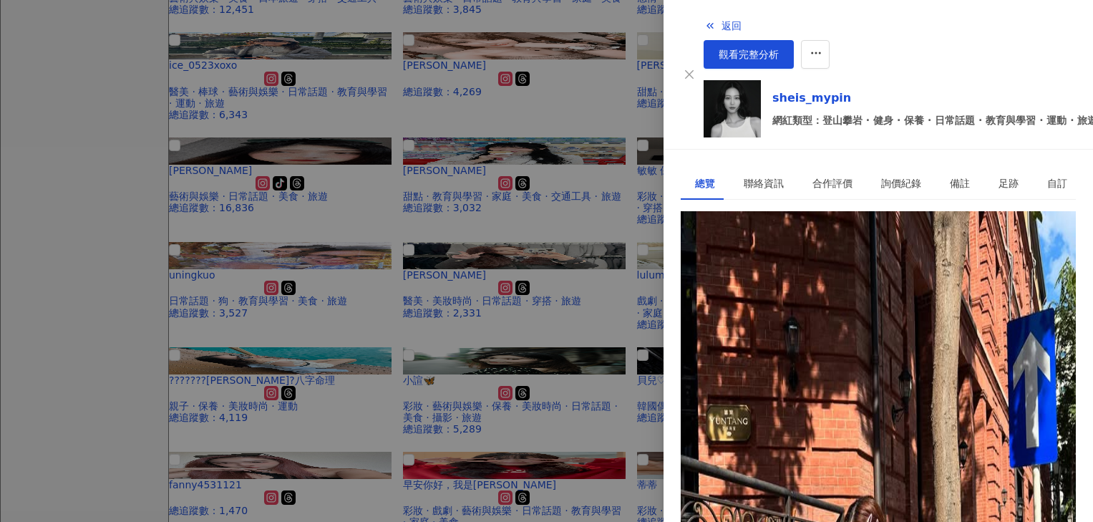
click at [807, 269] on div "[URL][DOMAIN_NAME]" at bounding box center [751, 277] width 112 height 16
click at [823, 47] on icon "button" at bounding box center [816, 53] width 13 height 13
click at [903, 65] on li "加入網紅收藏" at bounding box center [1040, 57] width 77 height 29
click at [830, 40] on button "button" at bounding box center [815, 54] width 29 height 29
click at [903, 53] on div "加入網紅收藏" at bounding box center [1040, 57] width 60 height 16
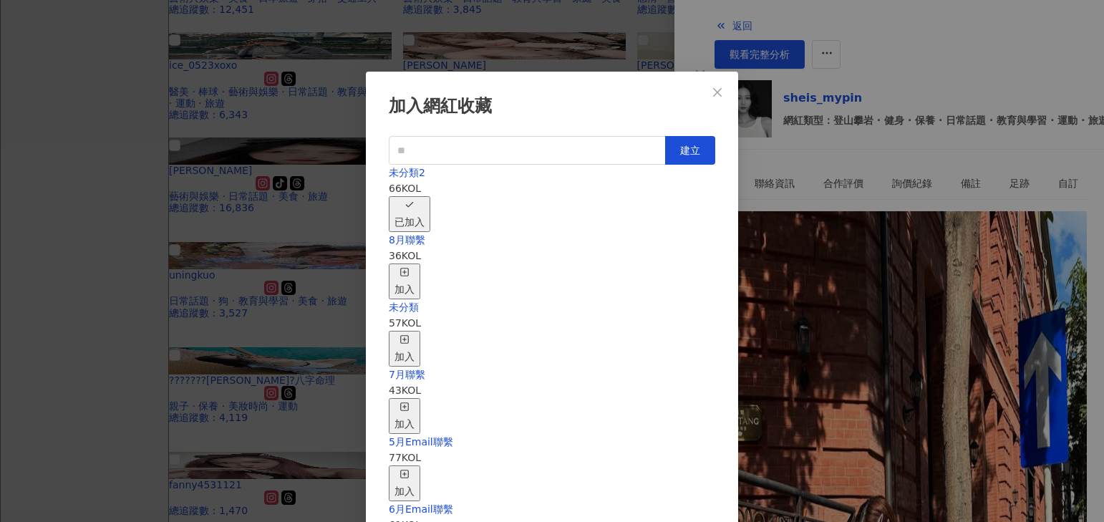
click at [415, 266] on div "加入" at bounding box center [405, 282] width 20 height 32
click at [435, 266] on div "取消收藏" at bounding box center [415, 282] width 40 height 32
click at [561, 37] on div "加入網紅收藏 建立 未分類2 65 KOL 加入 8月聯繫 37 KOL 已加入 未分類 57 KOL 加入 7月聯繫 43 KOL 加入 5月Email聯繫…" at bounding box center [552, 261] width 1104 height 522
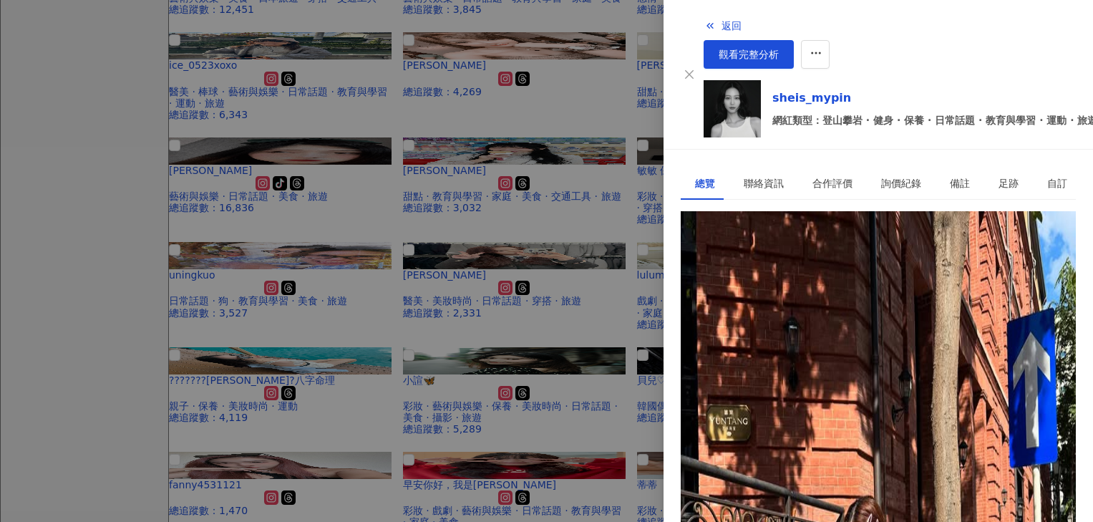
click at [455, 220] on div at bounding box center [546, 261] width 1093 height 522
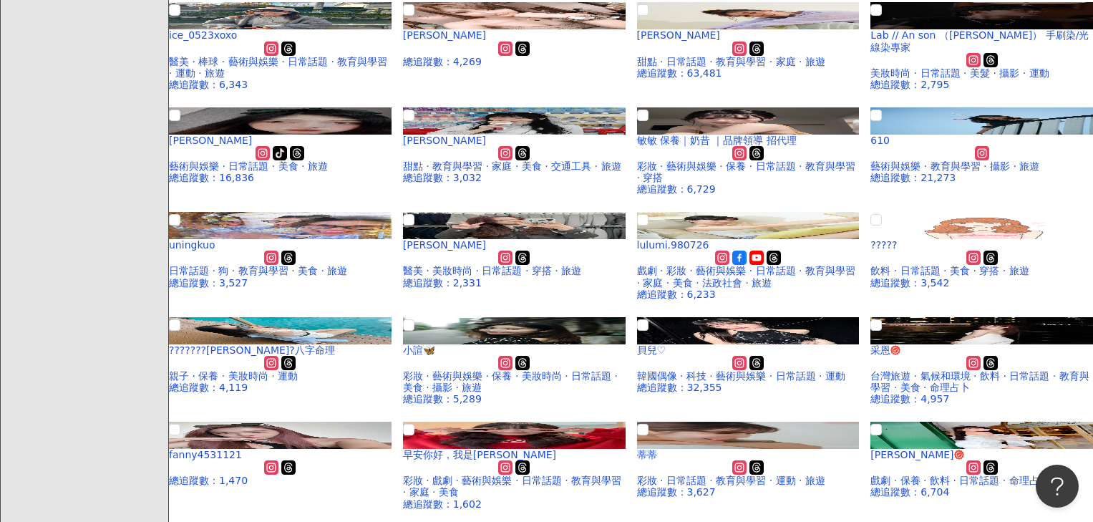
scroll to position [859, 0]
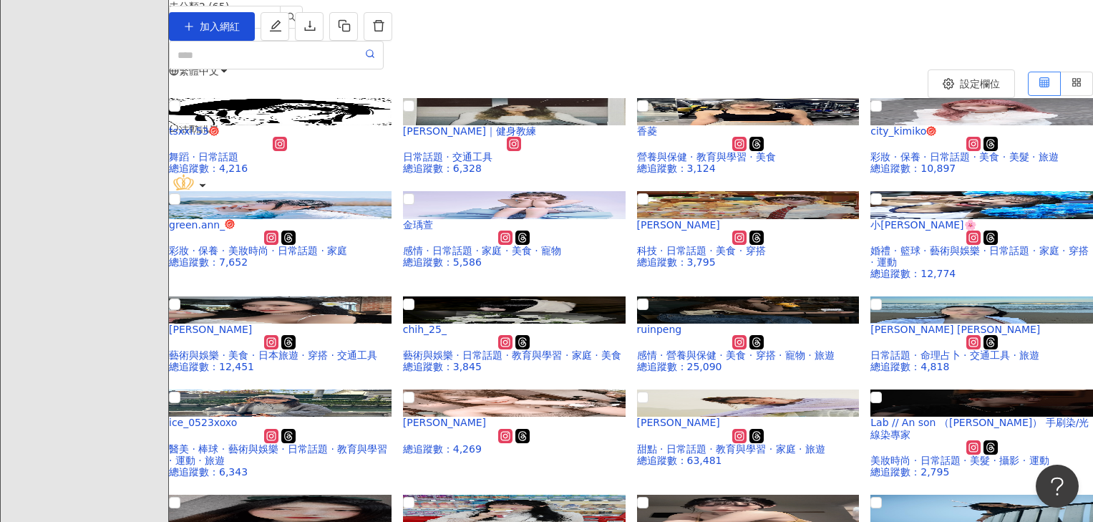
scroll to position [72, 0]
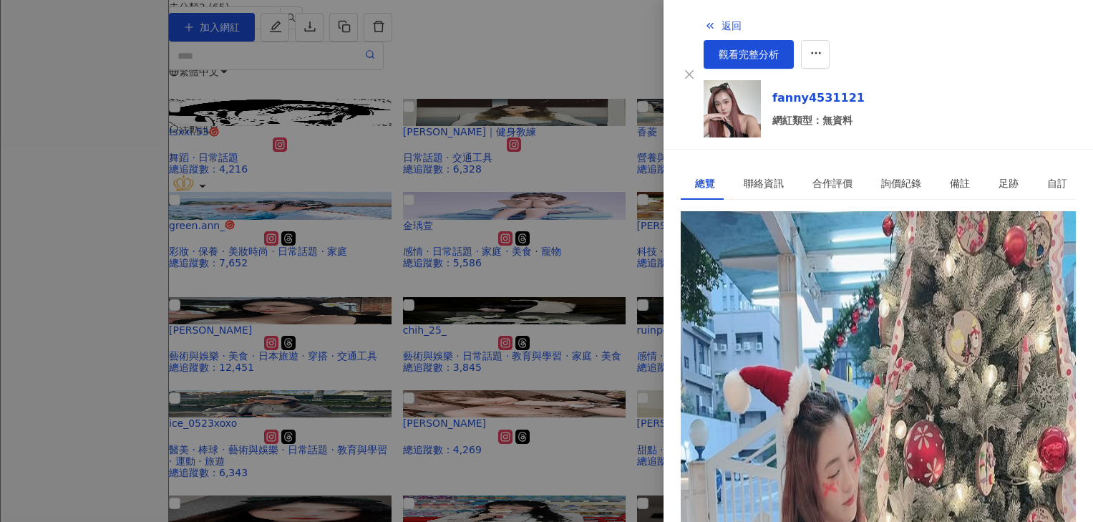
click at [807, 269] on div "[URL][DOMAIN_NAME]" at bounding box center [751, 277] width 112 height 16
click at [403, 192] on div at bounding box center [546, 261] width 1093 height 522
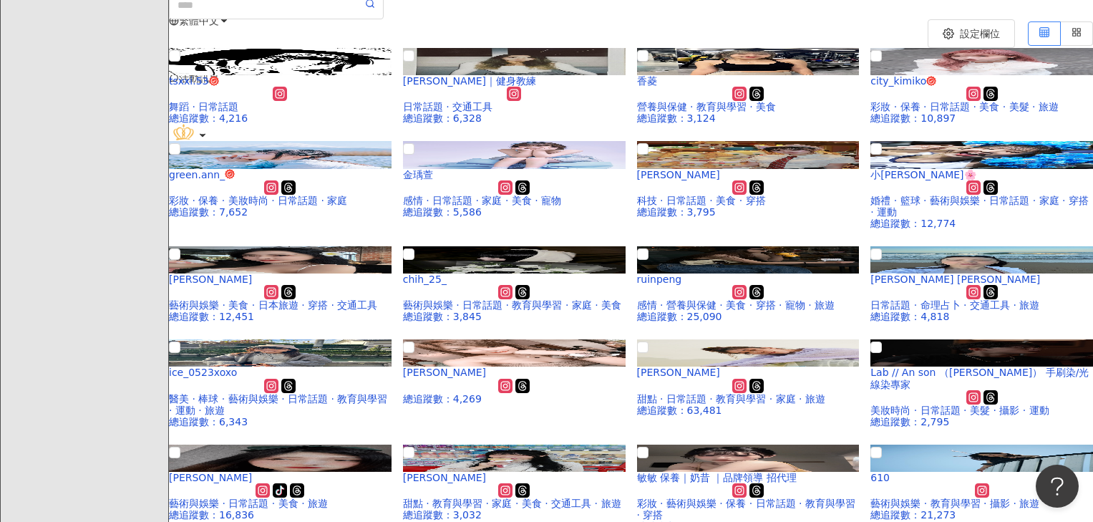
scroll to position [215, 0]
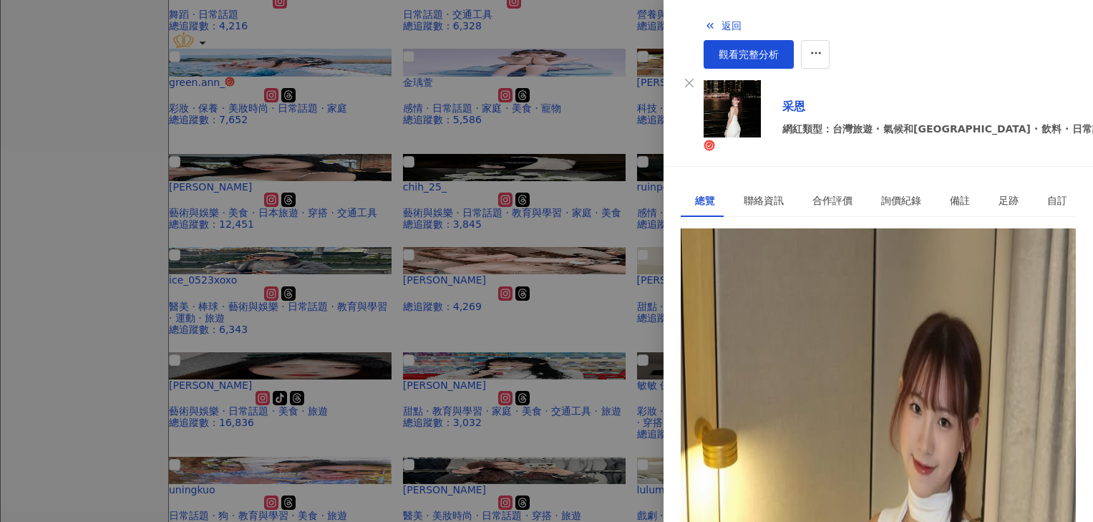
click at [807, 286] on div "[URL][DOMAIN_NAME]" at bounding box center [751, 294] width 112 height 16
click at [830, 40] on button "button" at bounding box center [815, 54] width 29 height 29
click at [903, 54] on div "加入網紅收藏" at bounding box center [1040, 57] width 60 height 16
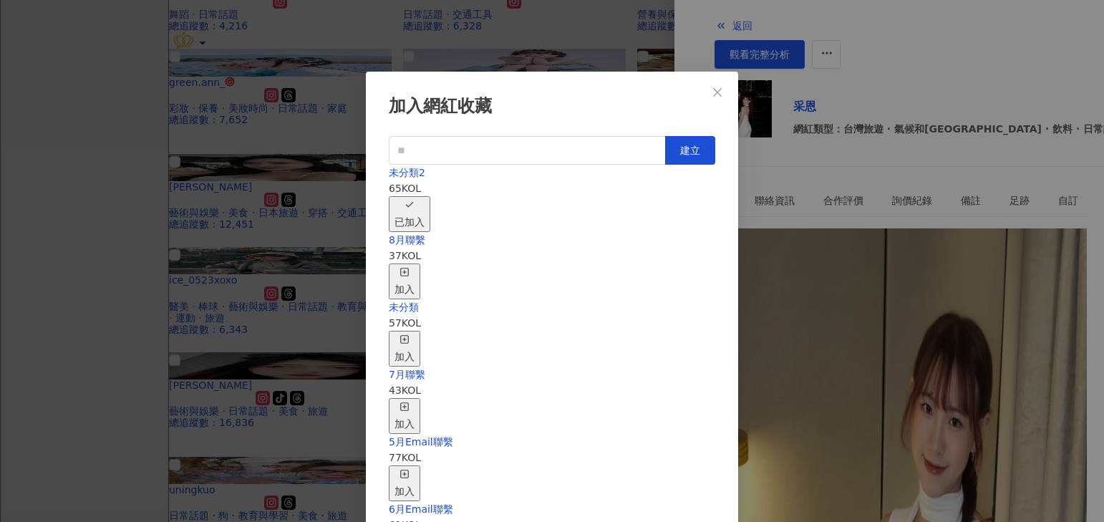
click at [415, 266] on div "加入" at bounding box center [405, 282] width 20 height 32
drag, startPoint x: 544, startPoint y: 103, endPoint x: 552, endPoint y: 135, distance: 33.2
click at [544, 103] on div "加入網紅收藏" at bounding box center [552, 107] width 327 height 24
click at [435, 266] on div "取消收藏" at bounding box center [415, 282] width 40 height 32
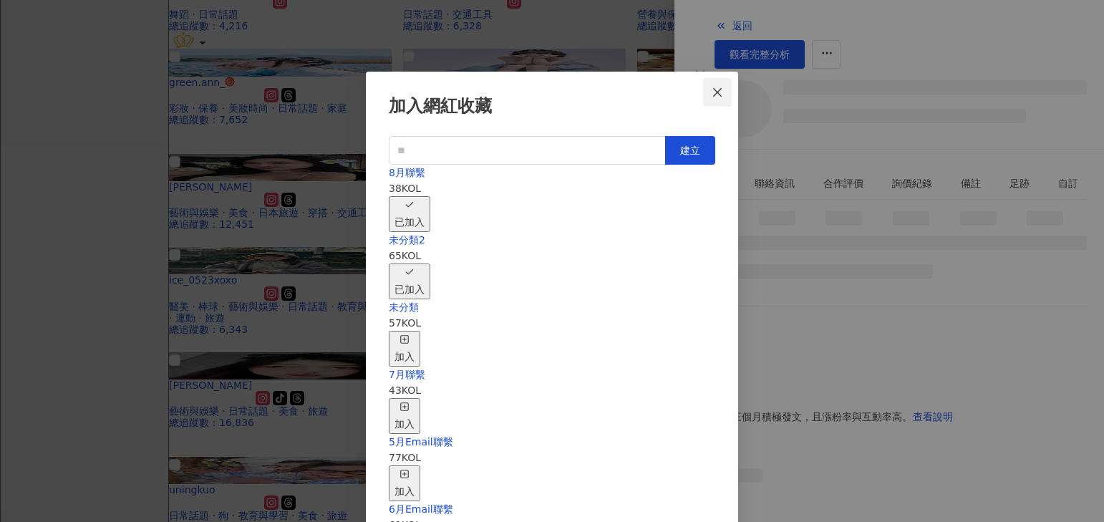
click at [716, 95] on icon "close" at bounding box center [717, 91] width 9 height 9
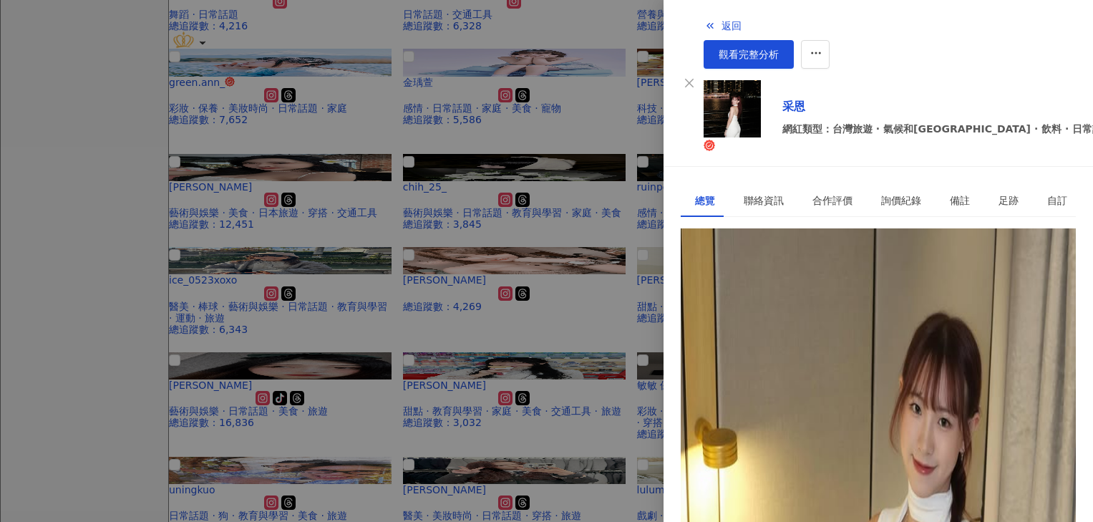
click at [210, 384] on div at bounding box center [546, 261] width 1093 height 522
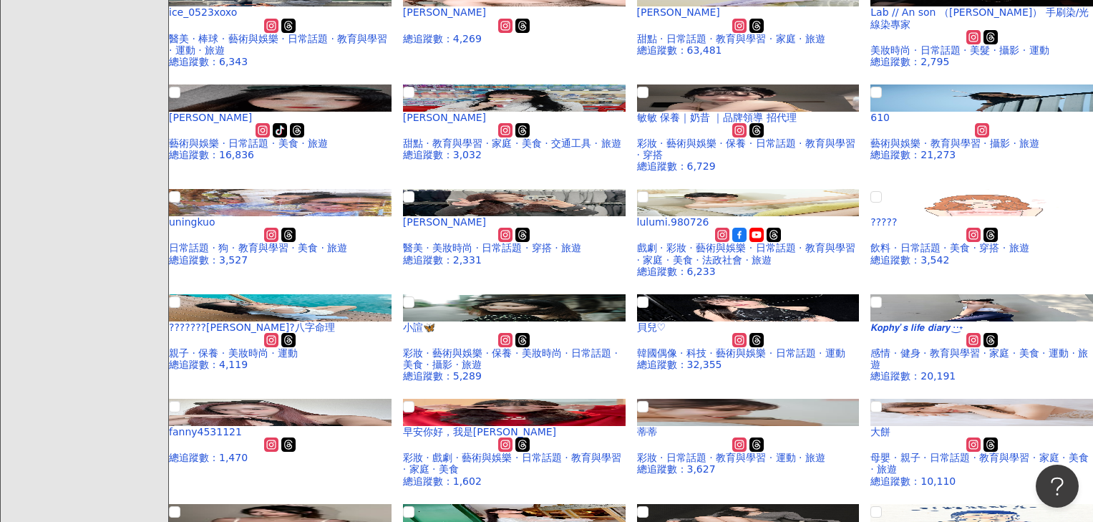
scroll to position [501, 0]
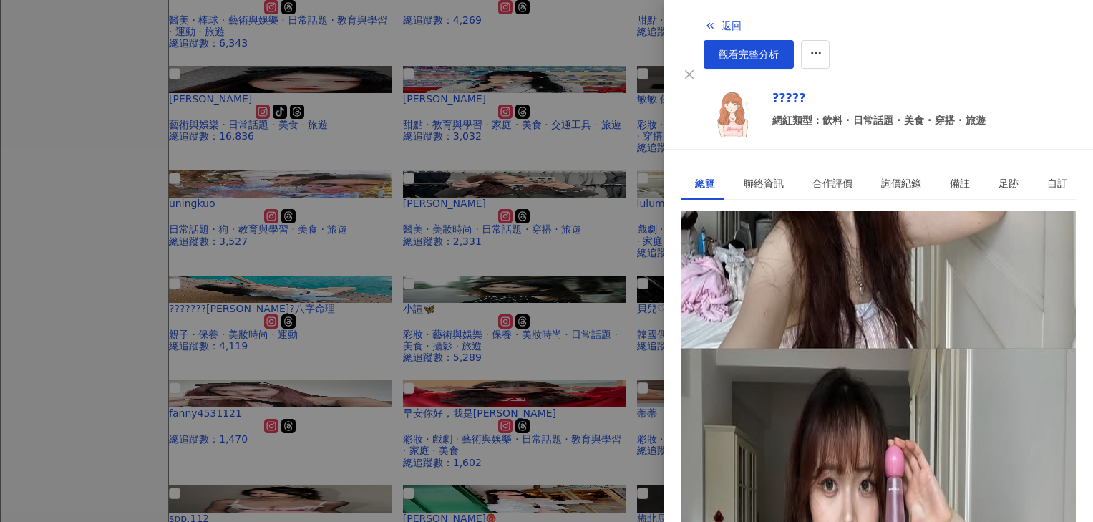
click at [807, 269] on div "[URL][DOMAIN_NAME]" at bounding box center [751, 277] width 112 height 16
click at [503, 258] on div at bounding box center [546, 261] width 1093 height 522
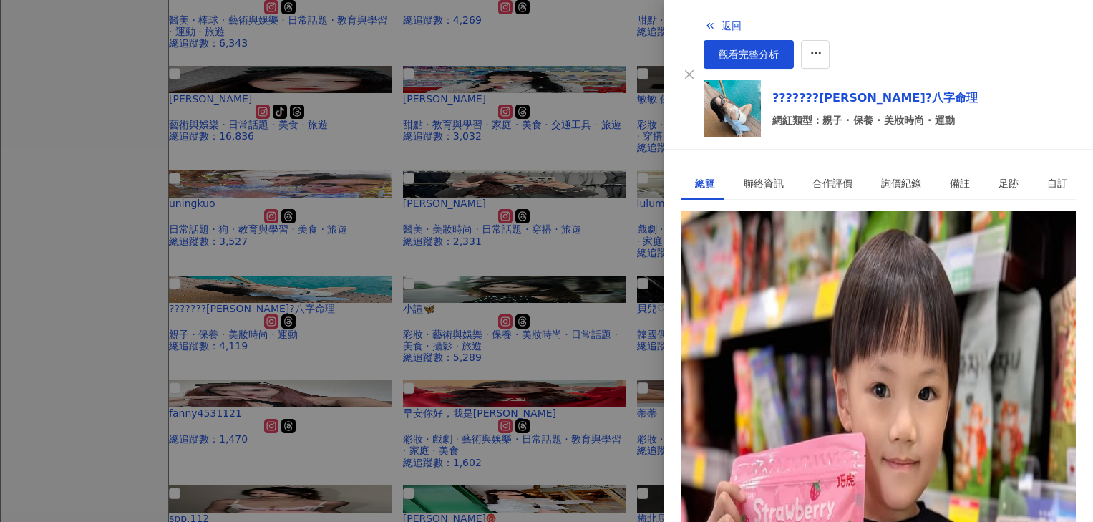
click at [807, 269] on div "[URL][DOMAIN_NAME]" at bounding box center [751, 277] width 112 height 16
click at [443, 303] on div at bounding box center [546, 261] width 1093 height 522
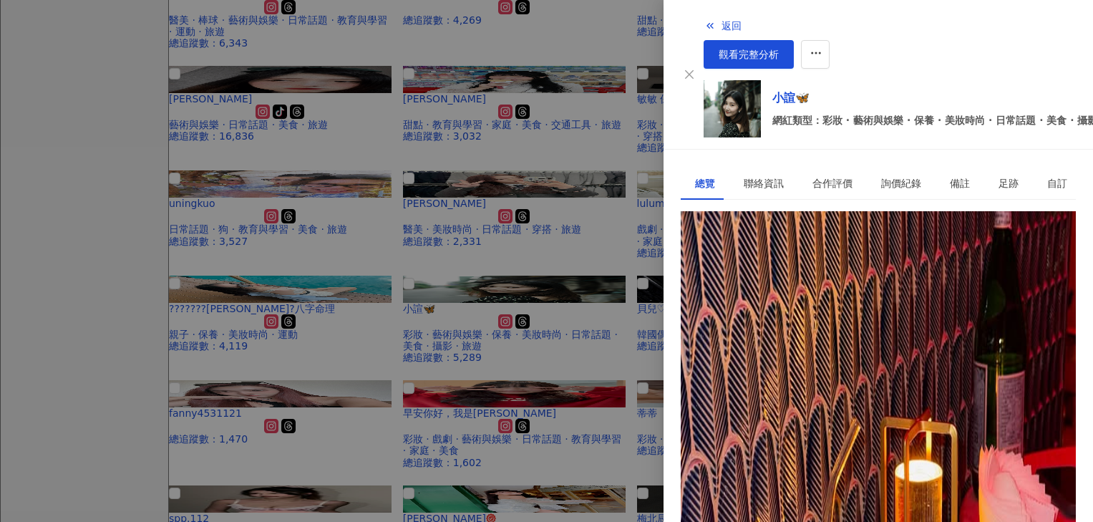
click at [807, 269] on div "[URL][DOMAIN_NAME]" at bounding box center [751, 277] width 112 height 16
click at [823, 47] on span "button" at bounding box center [816, 54] width 13 height 15
click at [903, 56] on div "加入網紅收藏" at bounding box center [1040, 57] width 60 height 16
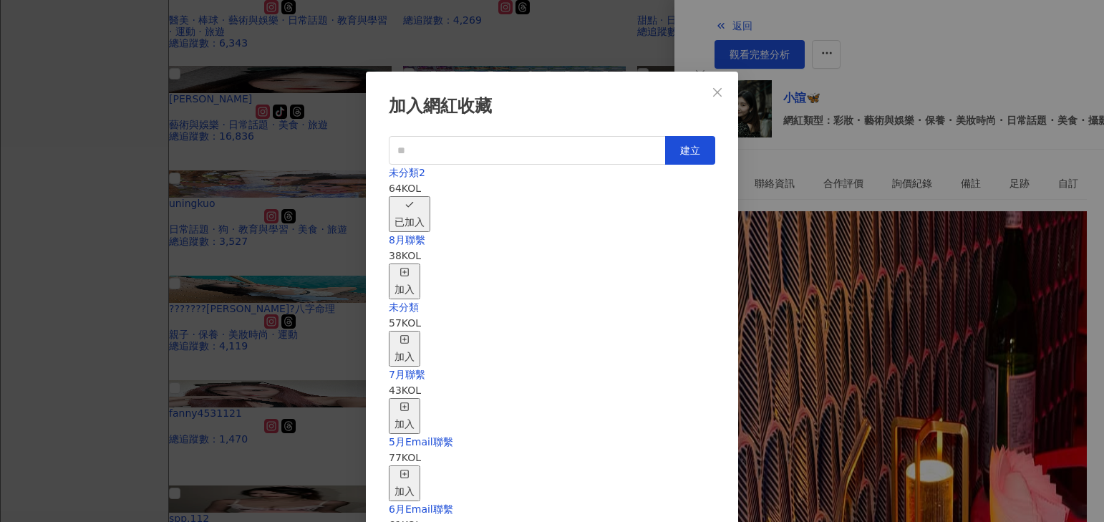
click at [409, 268] on rect "button" at bounding box center [405, 272] width 8 height 8
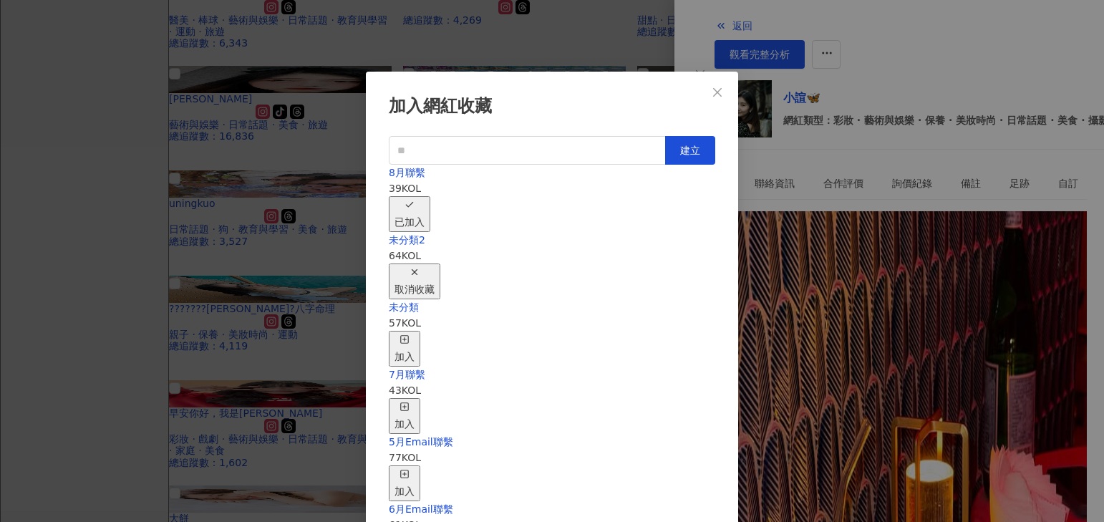
click at [435, 266] on div "取消收藏" at bounding box center [415, 282] width 40 height 32
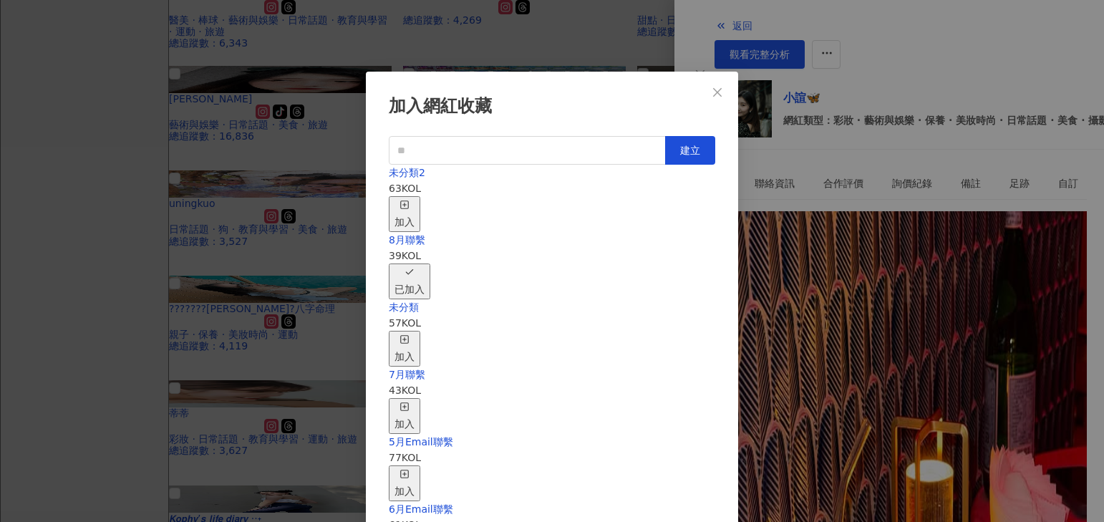
click at [346, 268] on div "加入網紅收藏 建立 未分類2 63 KOL 加入 8月聯繫 39 KOL 已加入 未分類 57 KOL 加入 7月聯繫 43 KOL 加入 5月Email聯繫…" at bounding box center [552, 261] width 1104 height 522
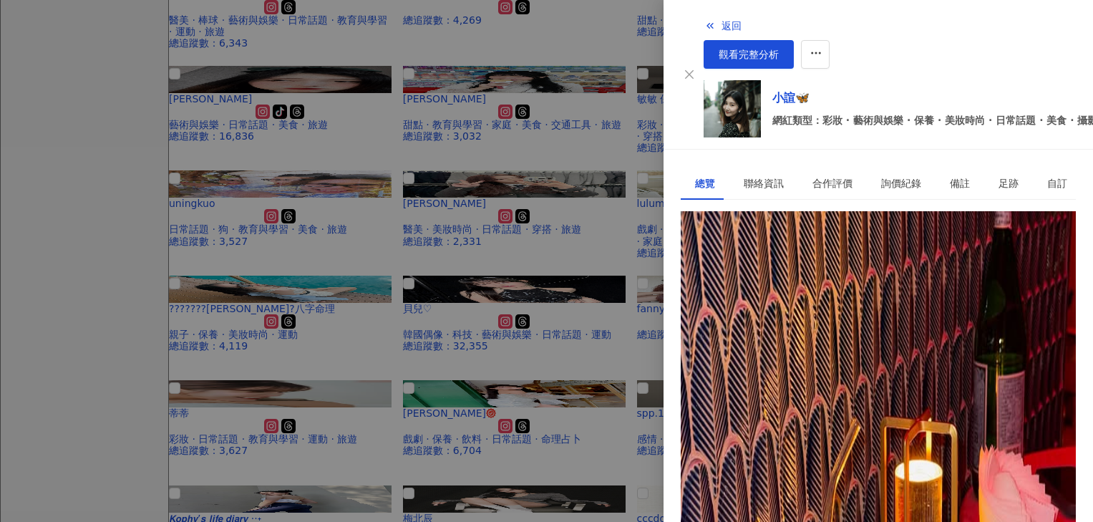
click at [531, 230] on div at bounding box center [546, 261] width 1093 height 522
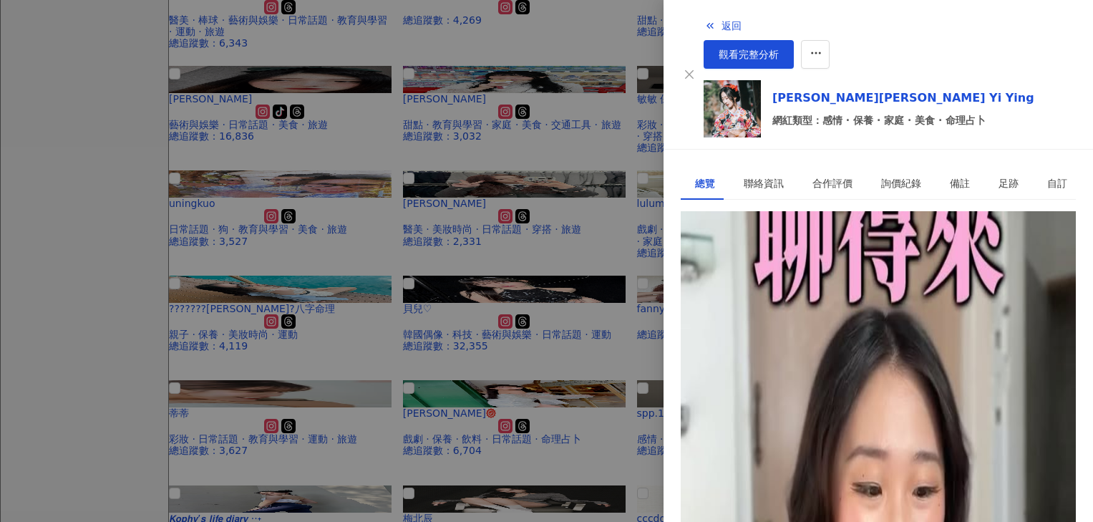
click at [807, 269] on div "[URL][DOMAIN_NAME]" at bounding box center [751, 277] width 112 height 16
click at [823, 47] on icon "button" at bounding box center [816, 53] width 13 height 13
click at [903, 61] on div "加入網紅收藏" at bounding box center [1040, 57] width 60 height 16
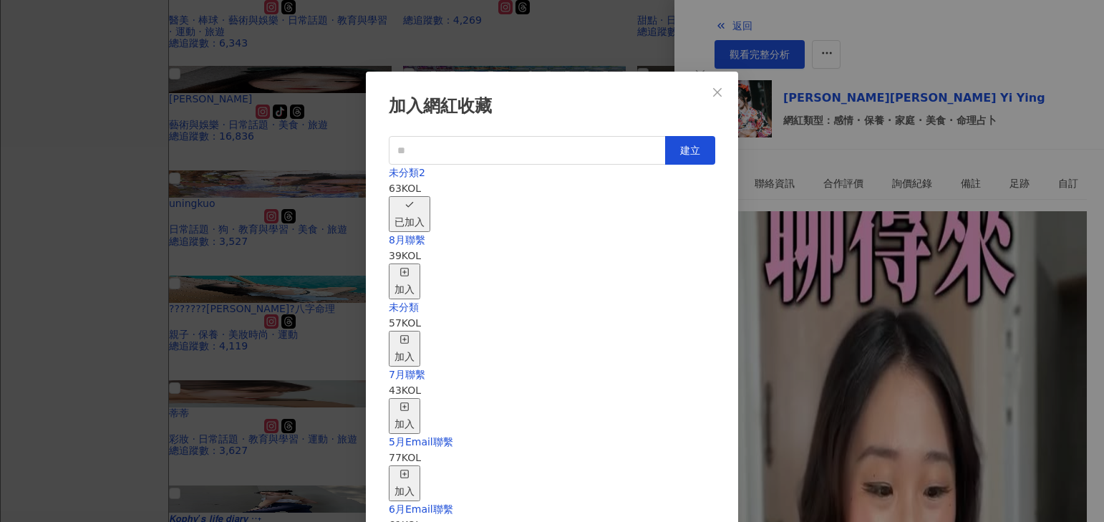
click at [415, 266] on div "加入" at bounding box center [405, 282] width 20 height 32
click at [435, 266] on div "取消收藏" at bounding box center [415, 282] width 40 height 32
click at [208, 386] on div "加入網紅收藏 建立 未分類2 62 KOL 加入 8月聯繫 40 KOL 已加入 未分類 57 KOL 加入 7月聯繫 43 KOL 加入 5月Email聯繫…" at bounding box center [552, 261] width 1104 height 522
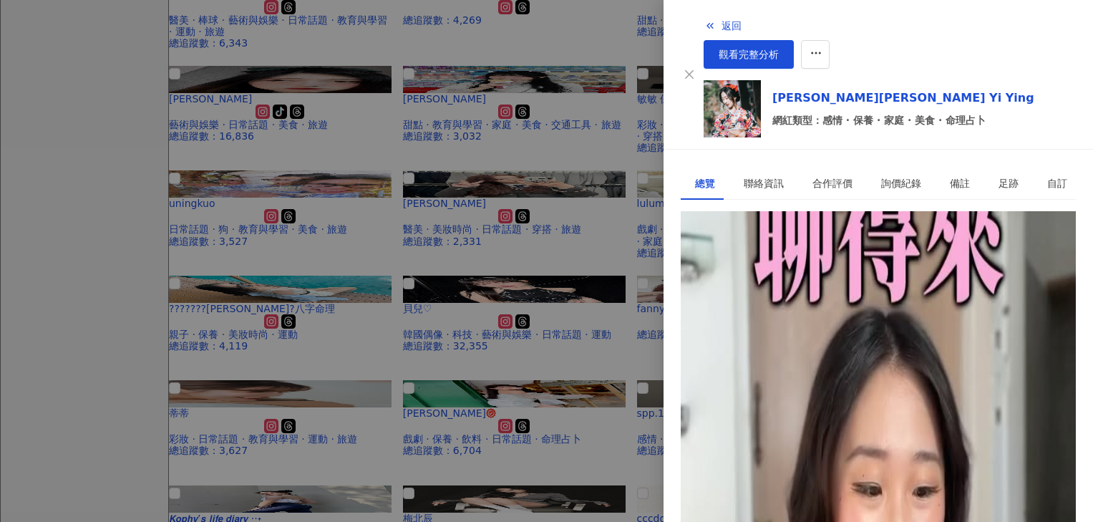
click at [711, 24] on polyline "button" at bounding box center [712, 26] width 2 height 5
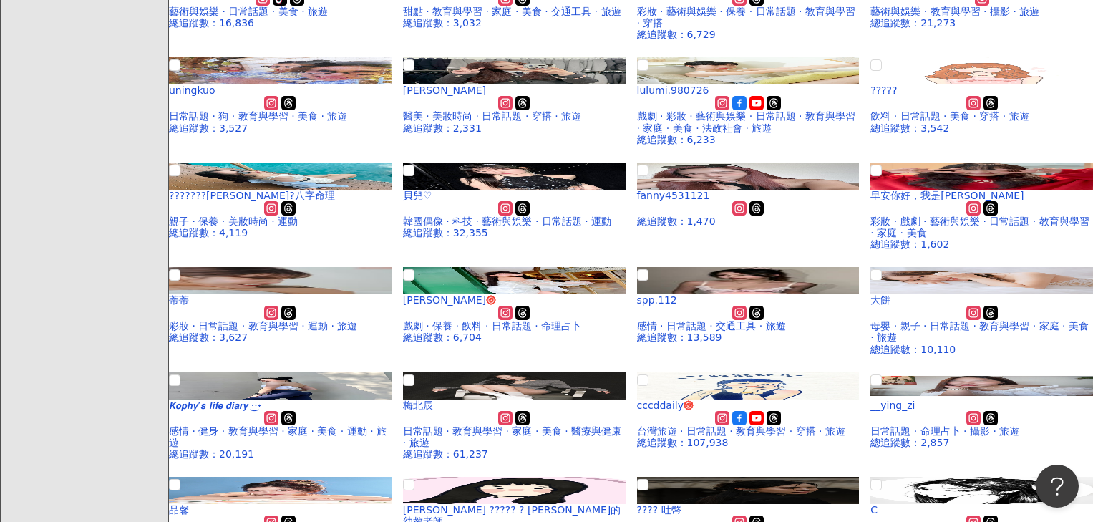
scroll to position [716, 0]
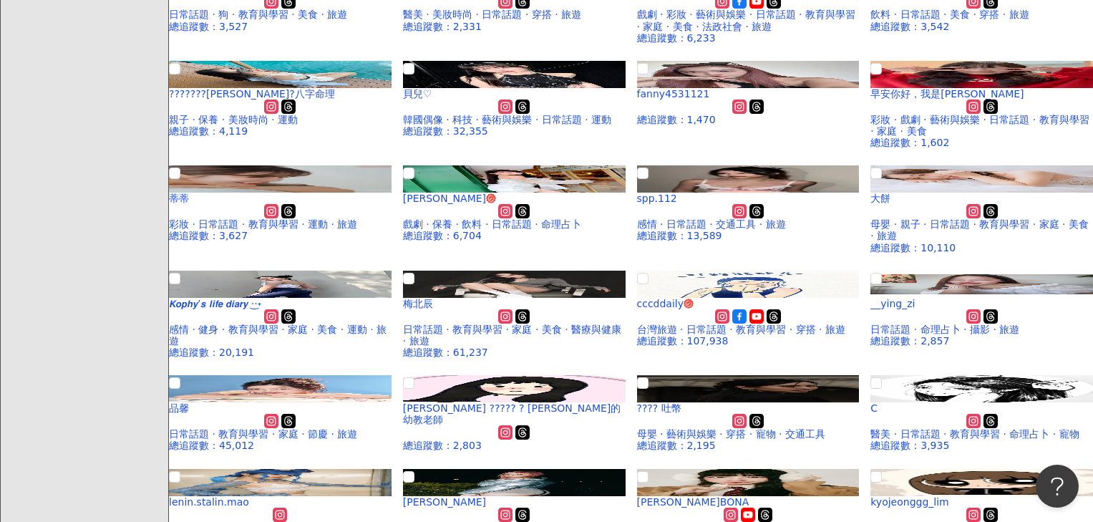
drag, startPoint x: 676, startPoint y: 381, endPoint x: 279, endPoint y: 243, distance: 420.1
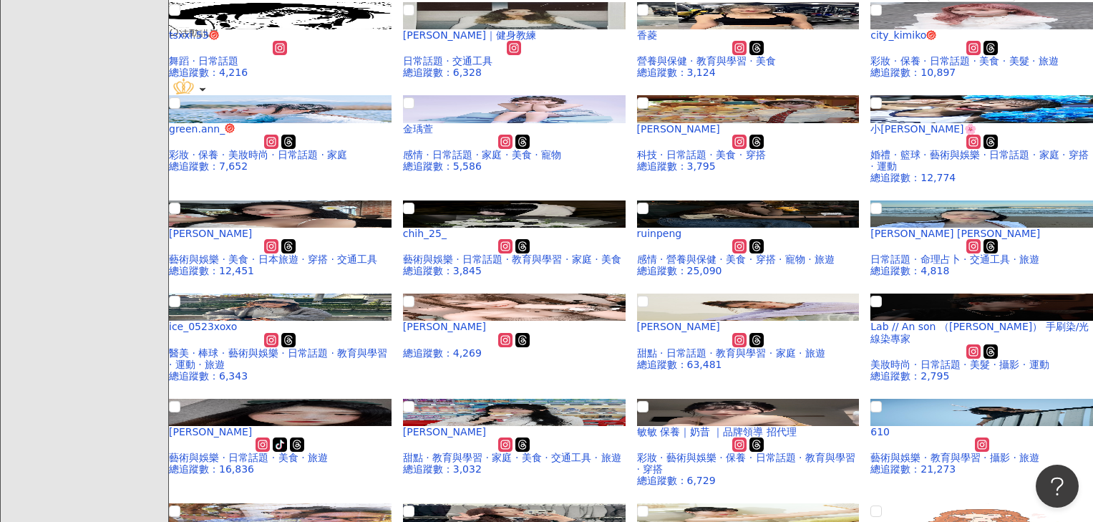
scroll to position [143, 0]
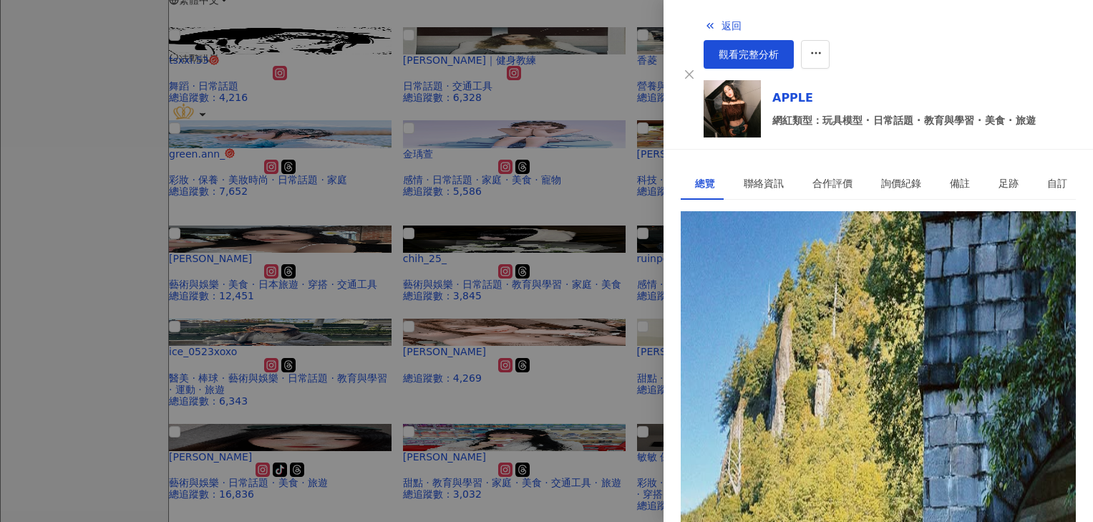
click at [807, 269] on div "[URL][DOMAIN_NAME]" at bounding box center [751, 277] width 112 height 16
click at [443, 223] on div at bounding box center [546, 261] width 1093 height 522
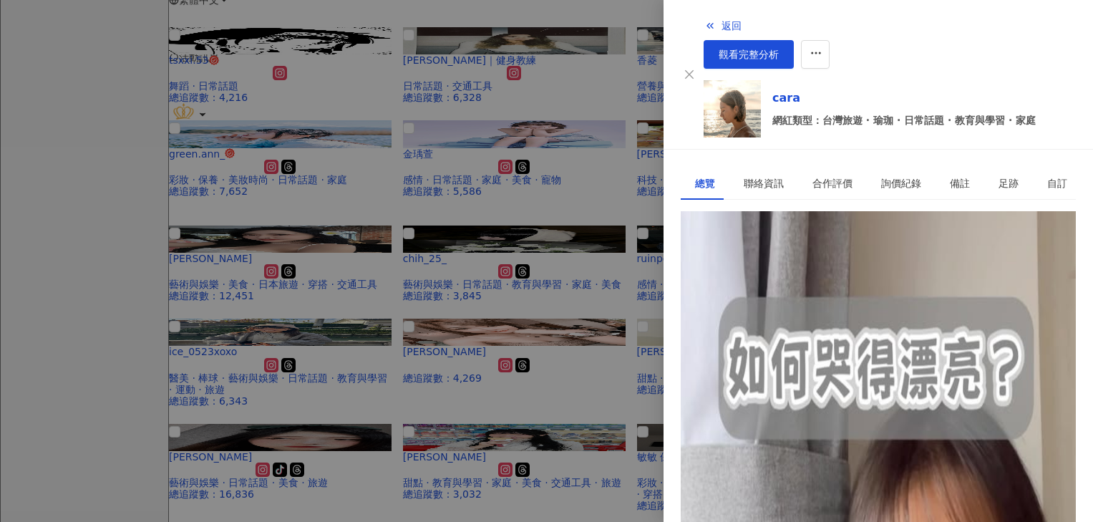
click at [785, 269] on div "[URL][DOMAIN_NAME]" at bounding box center [751, 277] width 112 height 16
click at [400, 339] on div at bounding box center [546, 261] width 1093 height 522
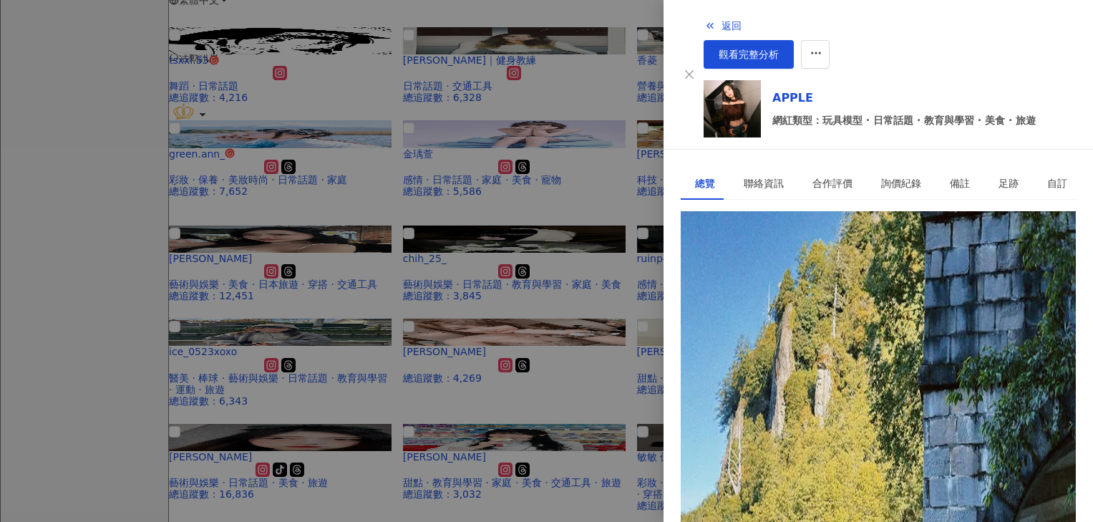
click at [748, 269] on div "[URL][DOMAIN_NAME]" at bounding box center [751, 277] width 112 height 16
click at [398, 339] on div at bounding box center [546, 261] width 1093 height 522
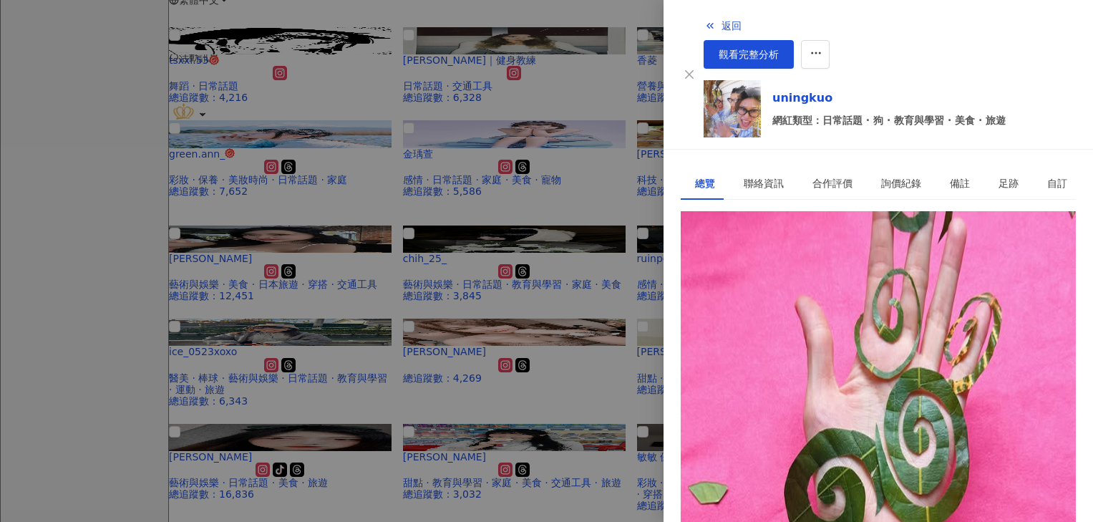
click at [807, 269] on div "[URL][DOMAIN_NAME]" at bounding box center [751, 277] width 112 height 16
click at [307, 400] on div at bounding box center [546, 261] width 1093 height 522
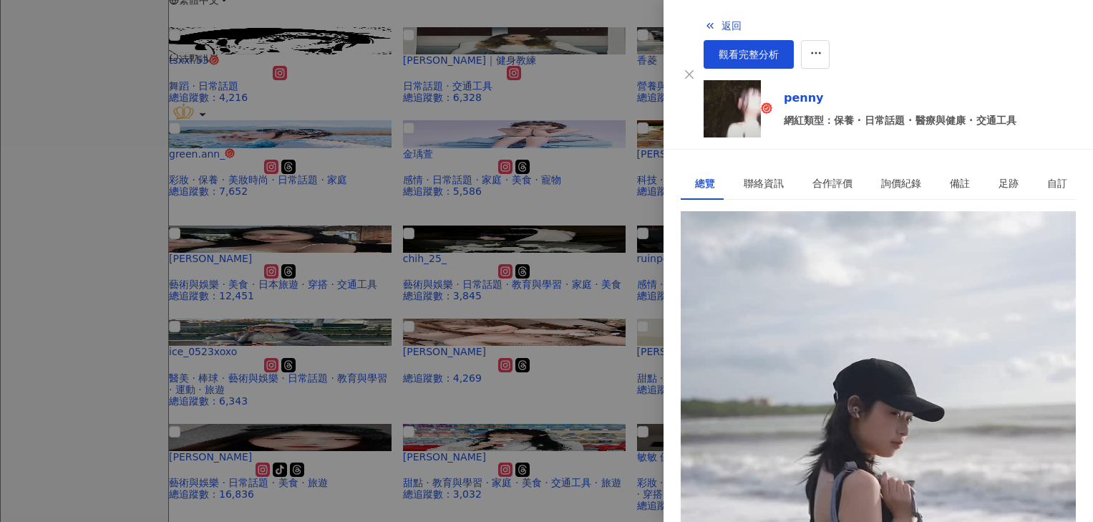
click at [784, 269] on div "[URL][DOMAIN_NAME]" at bounding box center [751, 277] width 112 height 16
click at [830, 40] on button "button" at bounding box center [815, 54] width 29 height 29
click at [903, 59] on div "加入網紅收藏" at bounding box center [1040, 57] width 60 height 16
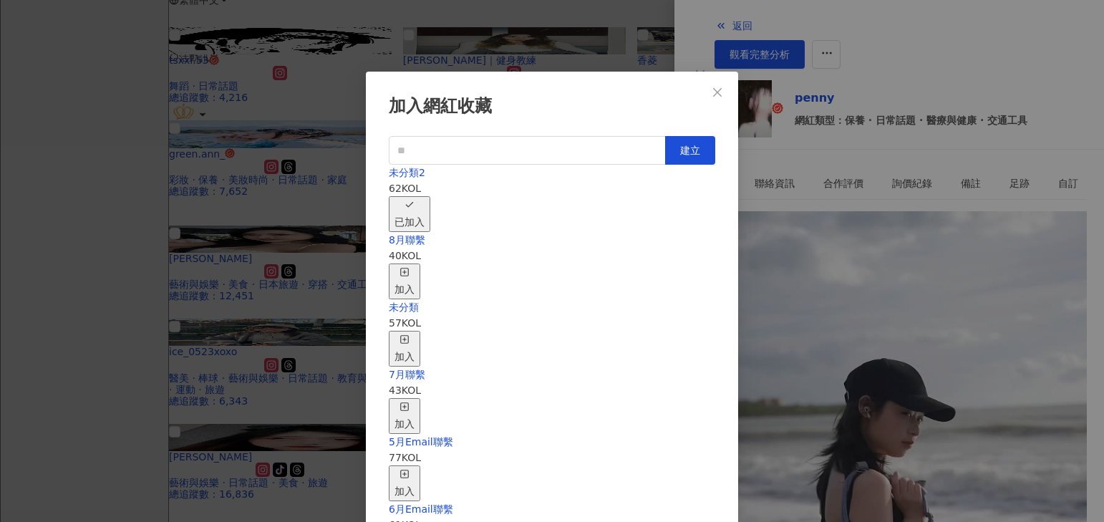
click at [409, 268] on rect "button" at bounding box center [405, 272] width 8 height 8
click at [435, 266] on div "取消收藏" at bounding box center [415, 282] width 40 height 32
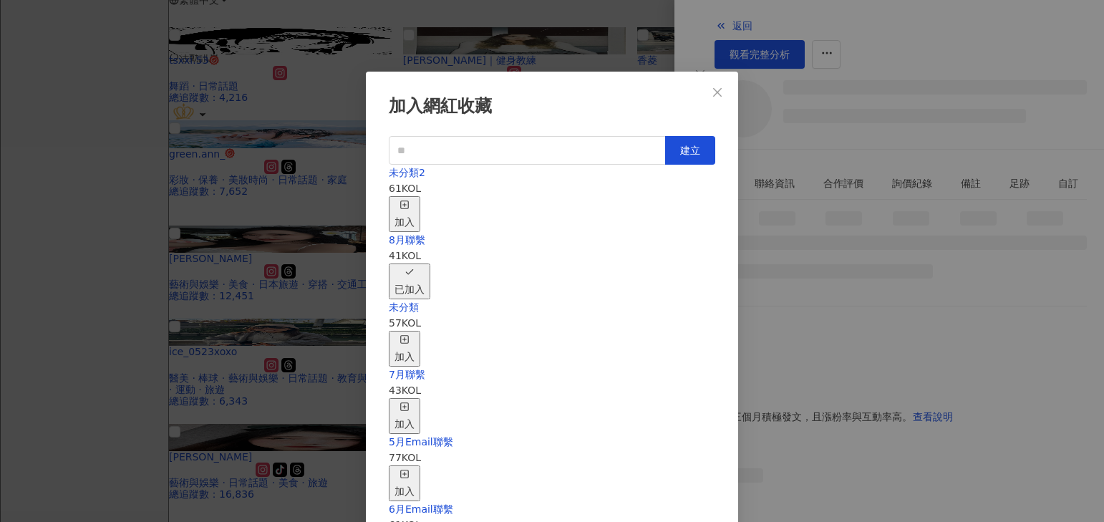
click at [246, 343] on div "加入網紅收藏 建立 未分類2 61 KOL 加入 8月聯繫 41 KOL 已加入 未分類 57 KOL 加入 7月聯繫 43 KOL 加入 5月Email聯繫…" at bounding box center [552, 261] width 1104 height 522
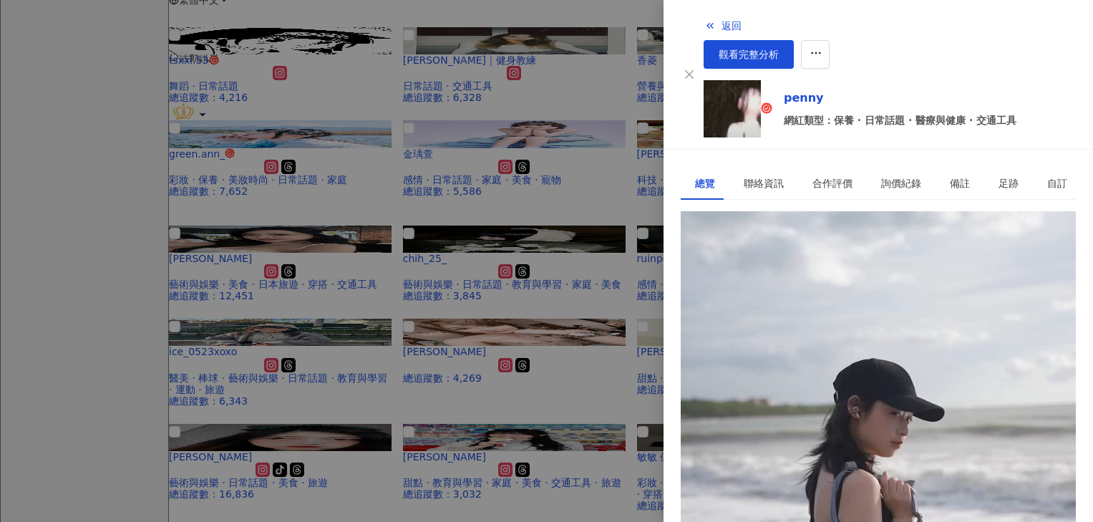
click at [591, 69] on div at bounding box center [546, 261] width 1093 height 522
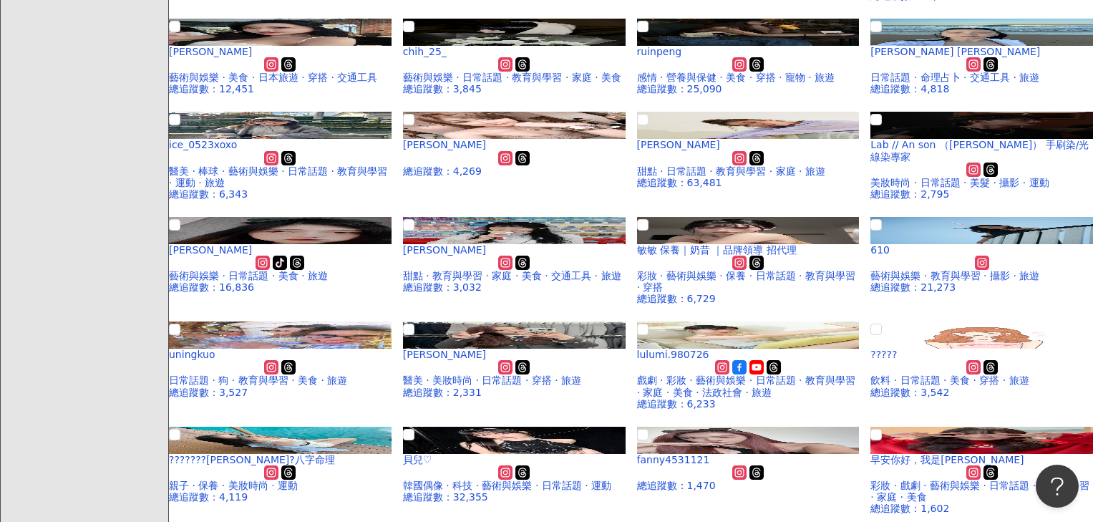
scroll to position [358, 0]
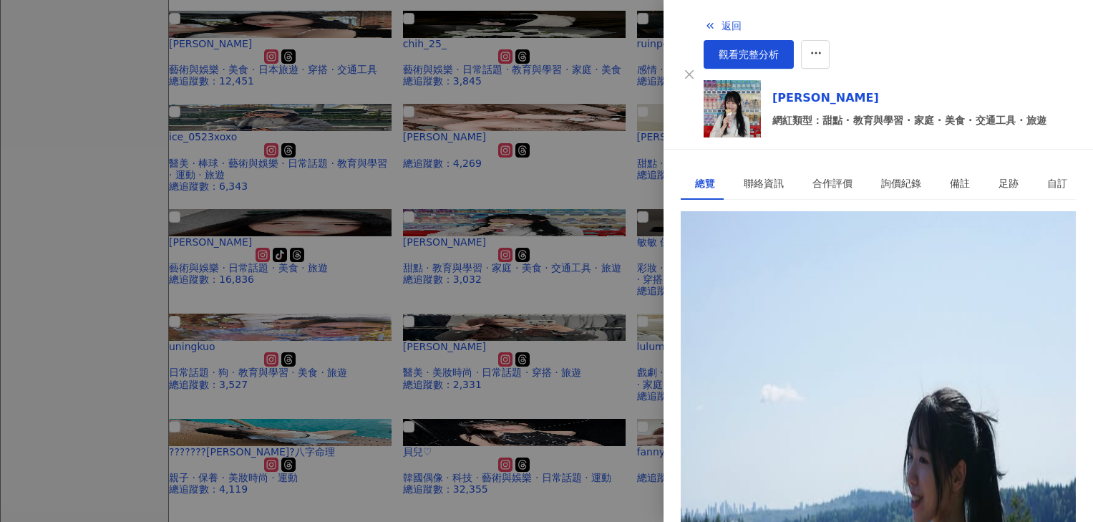
click at [807, 269] on div "[URL][DOMAIN_NAME]" at bounding box center [751, 277] width 112 height 16
click at [340, 436] on div at bounding box center [546, 261] width 1093 height 522
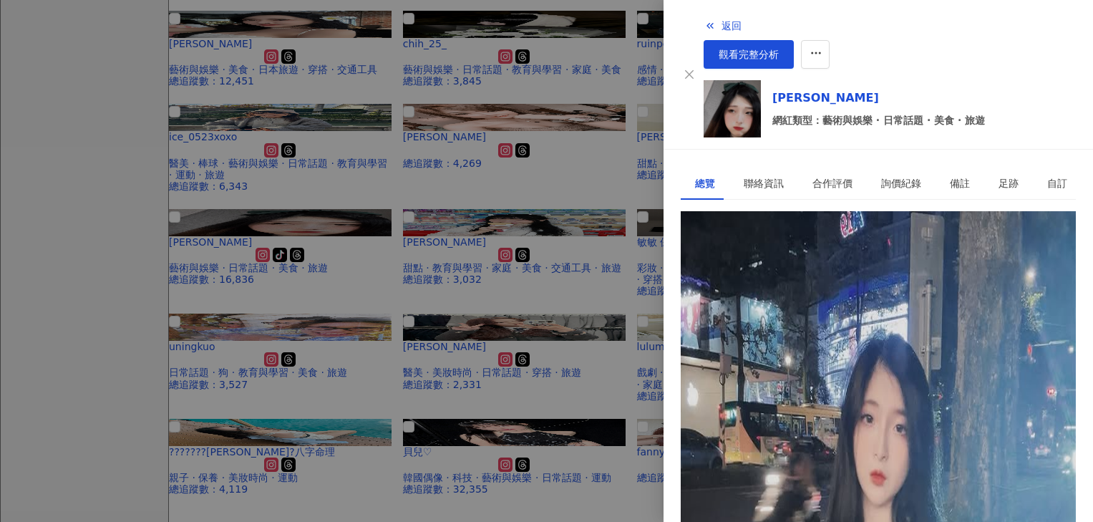
click at [807, 269] on div "[URL][DOMAIN_NAME]" at bounding box center [751, 277] width 112 height 16
click at [409, 391] on div at bounding box center [546, 261] width 1093 height 522
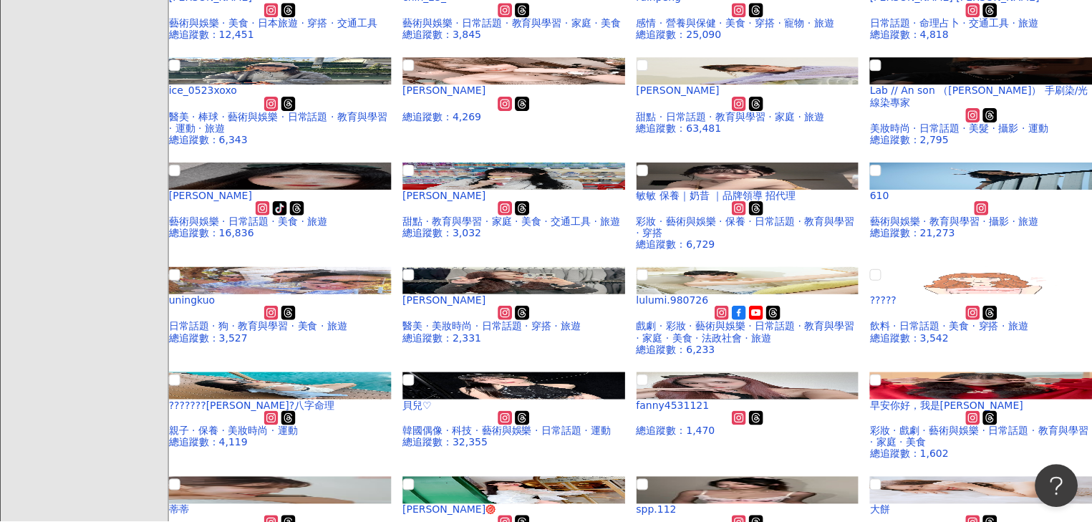
scroll to position [430, 0]
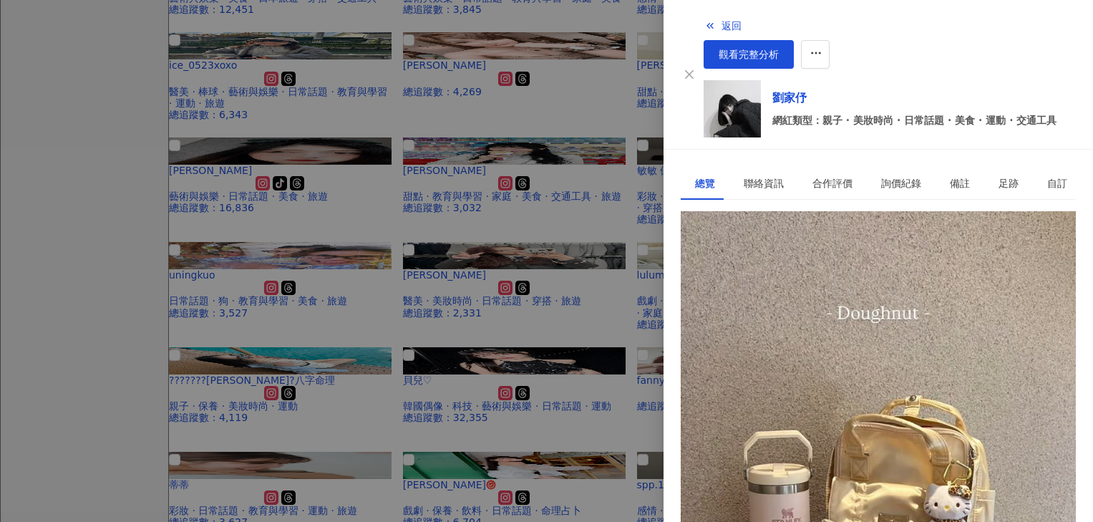
click at [783, 269] on div "[URL][DOMAIN_NAME]" at bounding box center [751, 277] width 112 height 16
click at [526, 352] on div at bounding box center [546, 261] width 1093 height 522
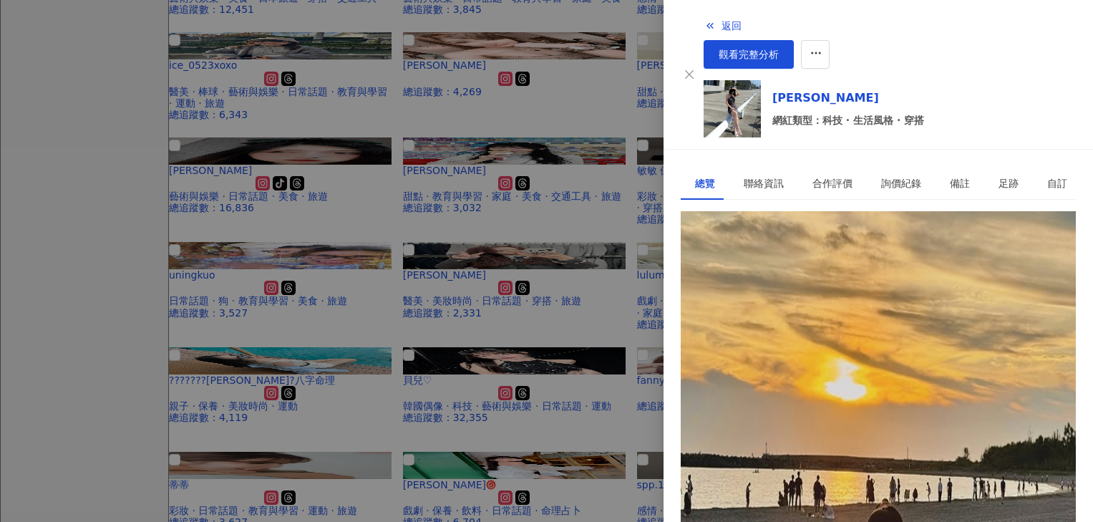
click at [807, 269] on div "[URL][DOMAIN_NAME]" at bounding box center [751, 277] width 112 height 16
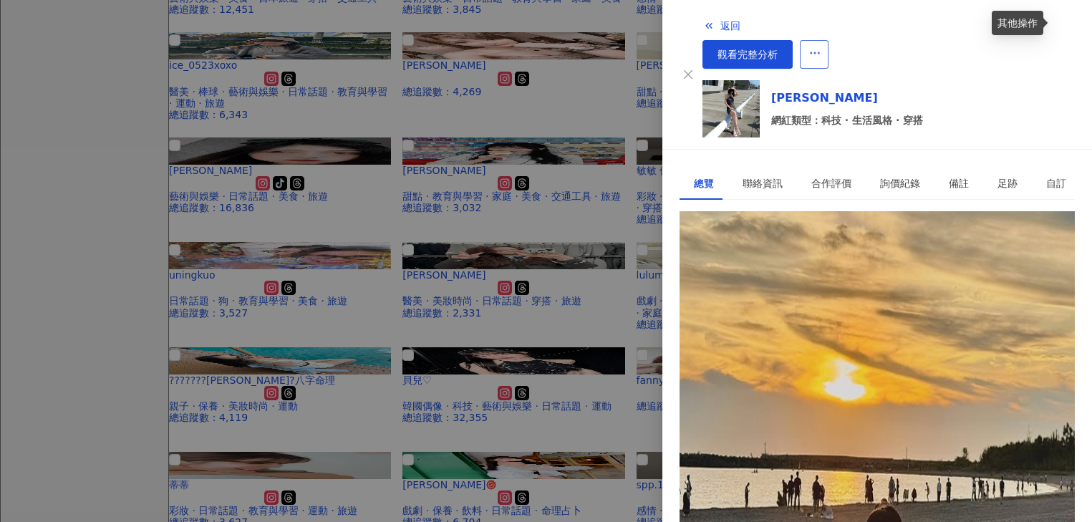
click at [821, 47] on icon "button" at bounding box center [814, 53] width 13 height 13
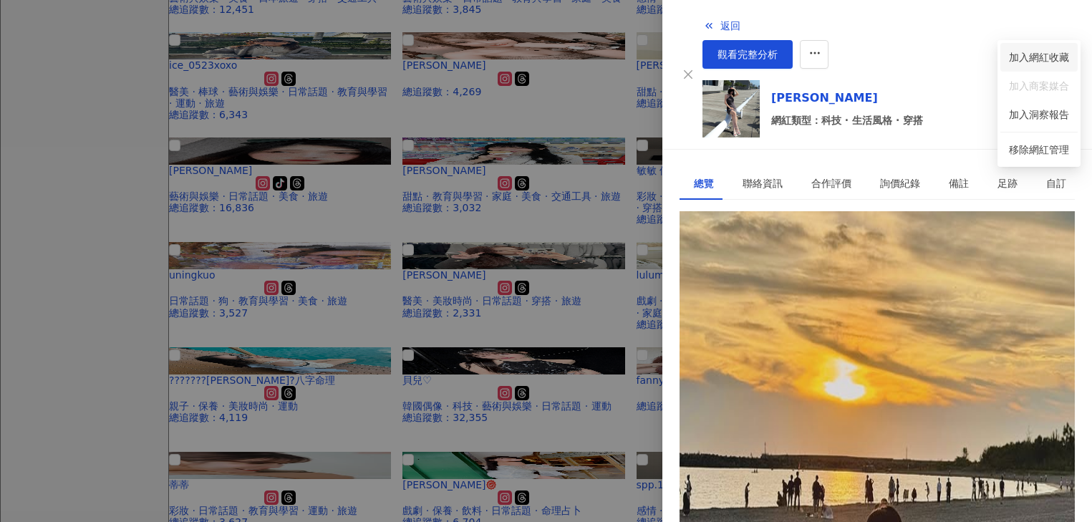
click at [903, 60] on div "加入網紅收藏" at bounding box center [1039, 57] width 60 height 16
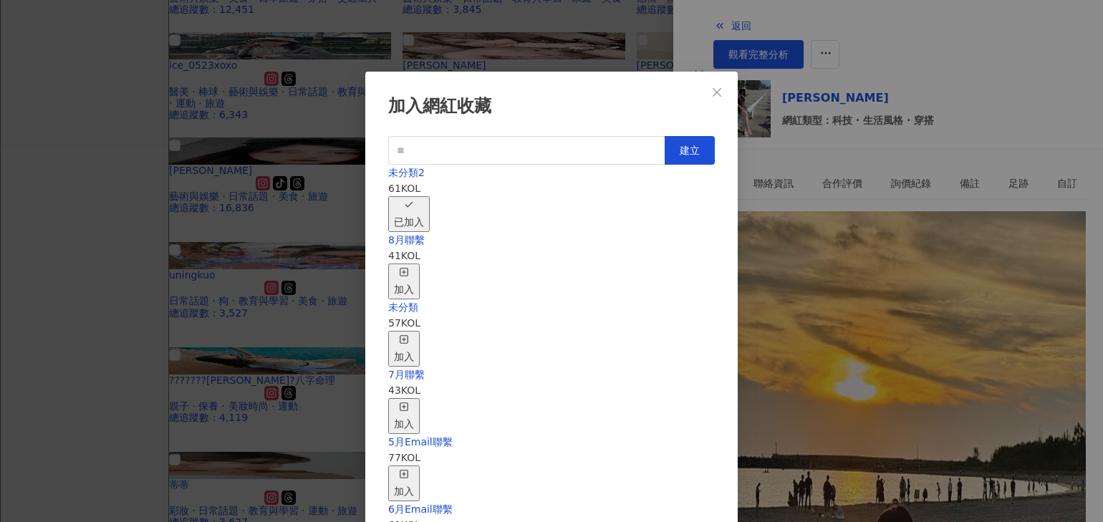
click at [408, 268] on rect "button" at bounding box center [404, 272] width 8 height 8
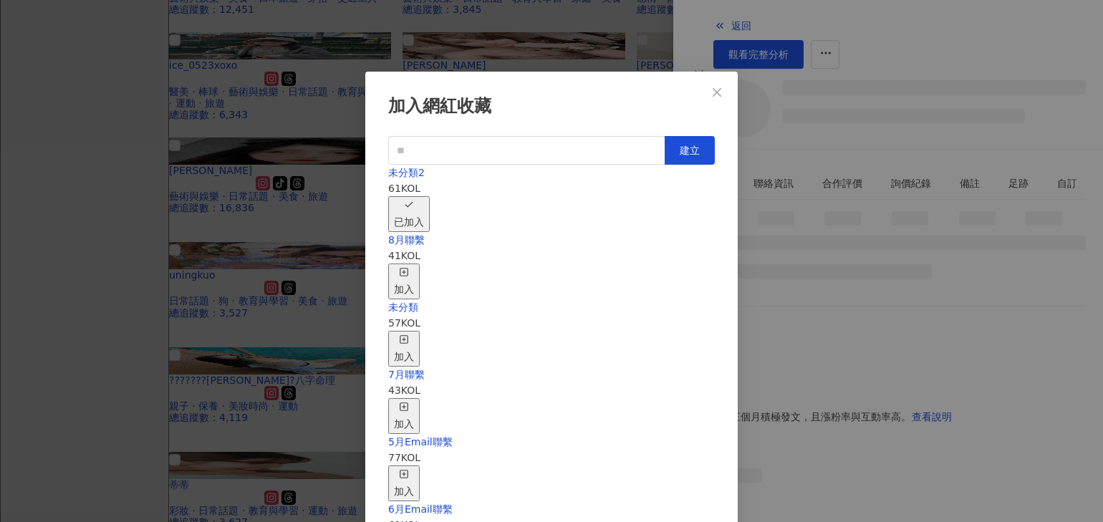
click at [623, 32] on div "加入網紅收藏 建立 未分類2 61 KOL 已加入 8月聯繫 41 KOL 加入 未分類 57 KOL 加入 7月聯繫 43 KOL 加入 5月Email聯繫…" at bounding box center [551, 261] width 1103 height 522
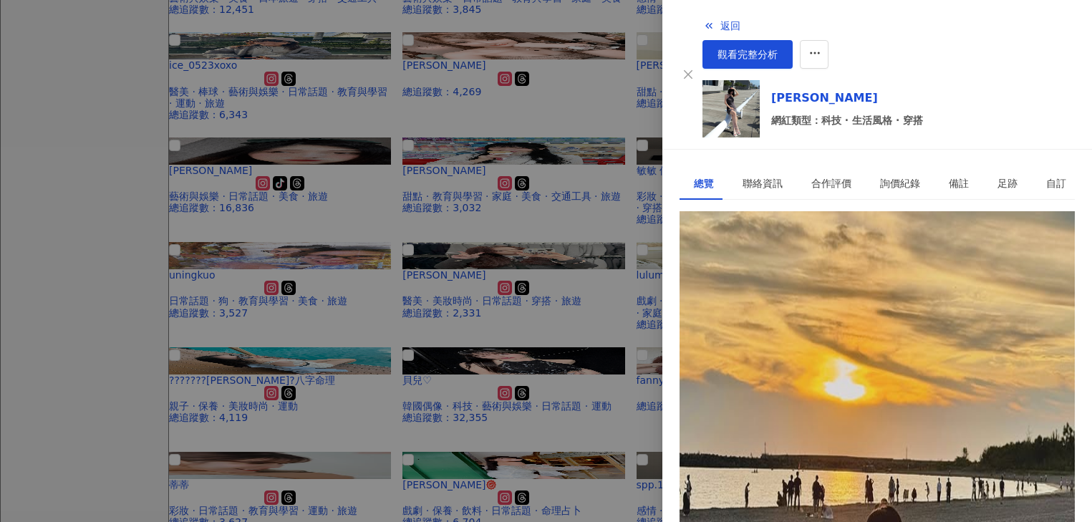
click at [387, 392] on div at bounding box center [546, 261] width 1092 height 522
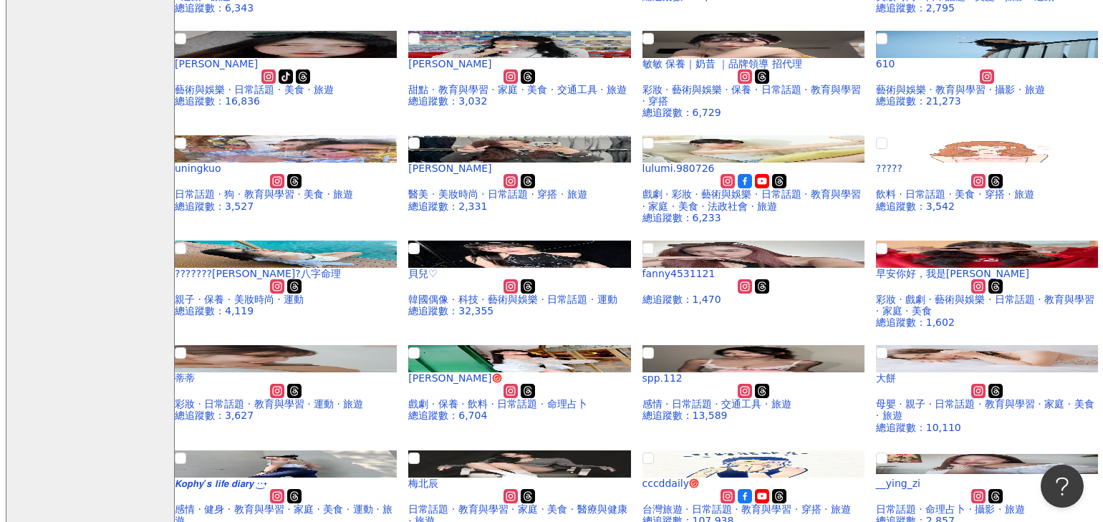
scroll to position [573, 0]
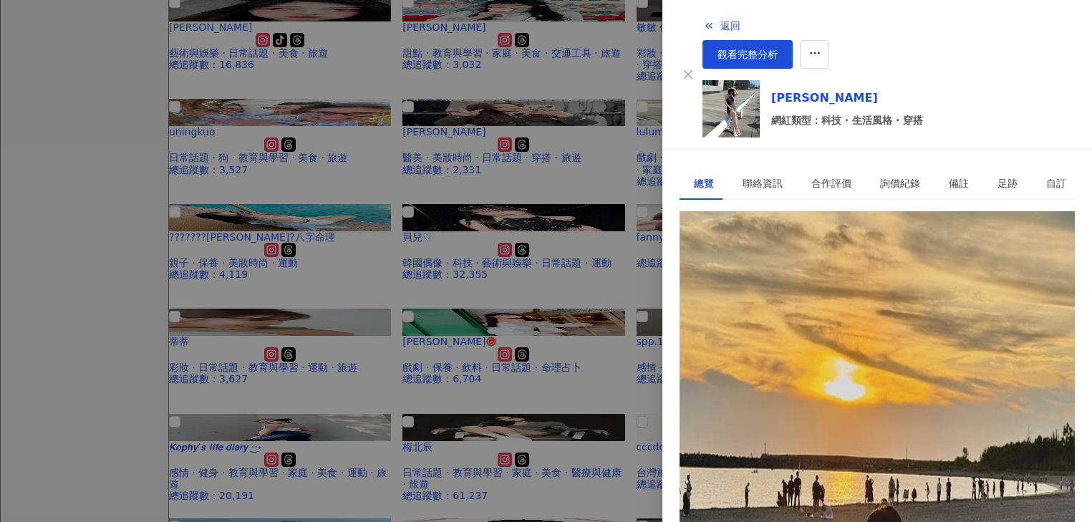
click at [806, 269] on div "[URL][DOMAIN_NAME]" at bounding box center [750, 277] width 112 height 16
click at [821, 47] on icon "button" at bounding box center [814, 53] width 13 height 13
click at [903, 57] on div "加入網紅收藏" at bounding box center [1039, 57] width 60 height 16
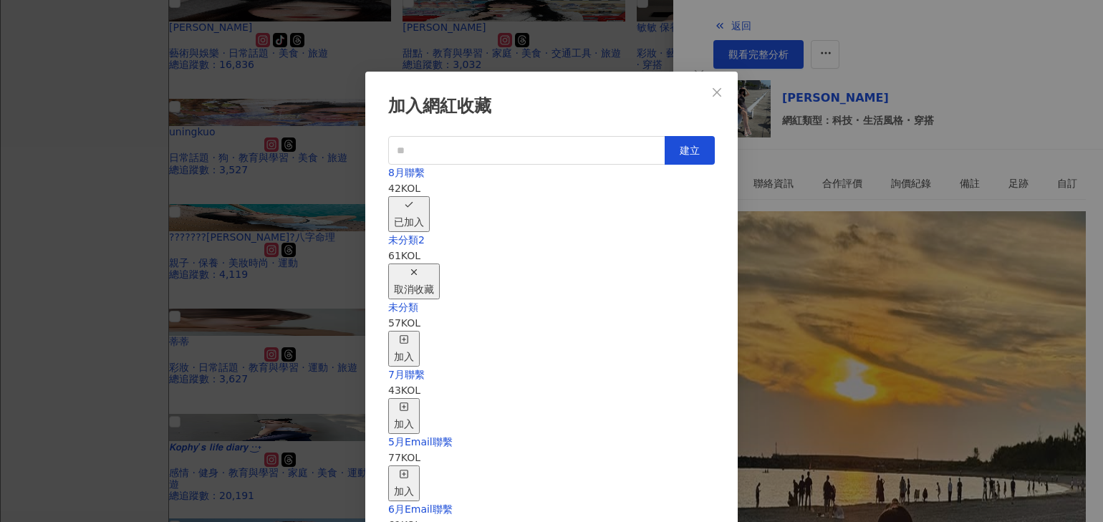
click at [434, 266] on div "取消收藏" at bounding box center [414, 282] width 40 height 32
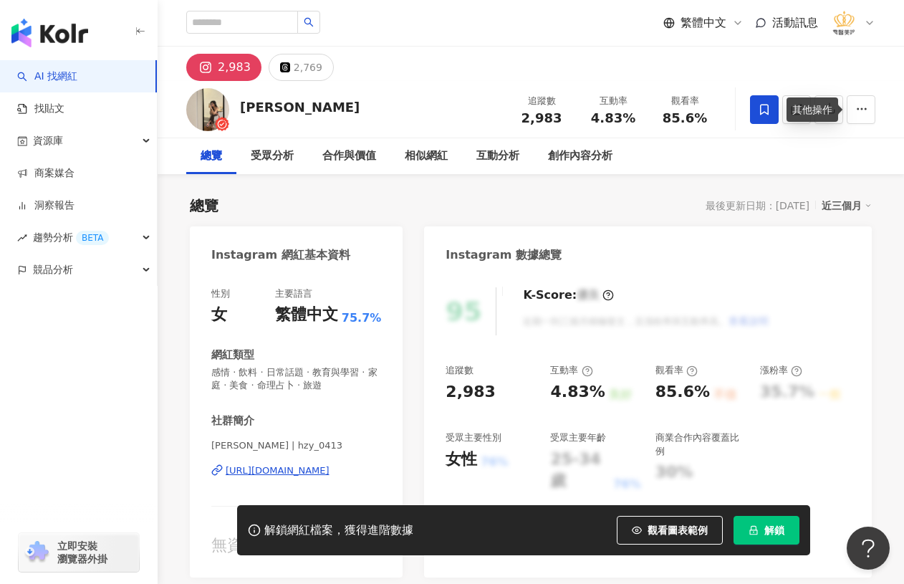
click at [766, 112] on icon at bounding box center [764, 109] width 13 height 13
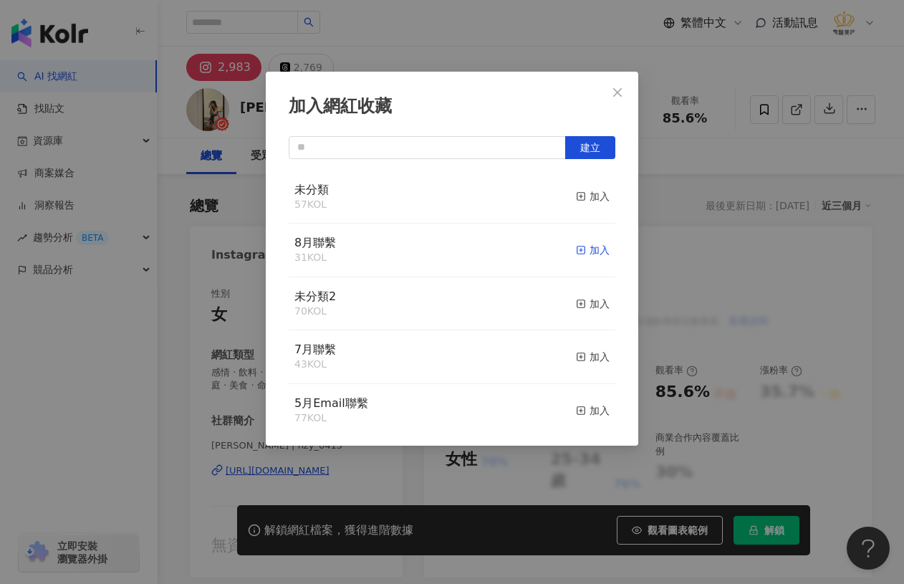
click at [581, 249] on div "加入" at bounding box center [593, 250] width 34 height 16
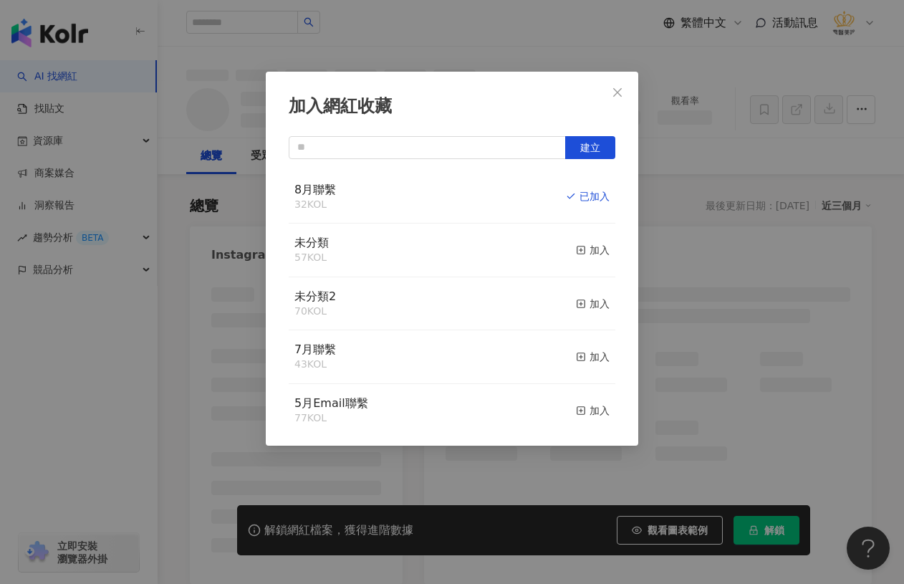
drag, startPoint x: 180, startPoint y: 394, endPoint x: 594, endPoint y: 101, distance: 507.6
click at [180, 393] on div "加入網紅收藏 建立 8月聯繫 32 KOL 已加入 未分類 57 KOL 加入 未分類2 70 KOL 加入 7月聯繫 43 KOL 加入 5月Email聯繫…" at bounding box center [452, 292] width 904 height 584
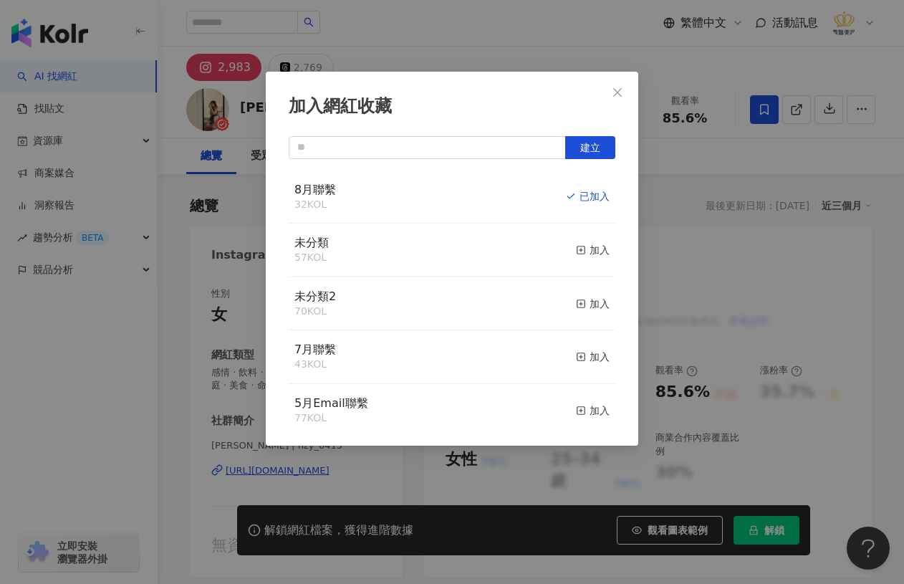
click at [615, 92] on div "加入網紅收藏 建立 8月聯繫 32 KOL 已加入 未分類 57 KOL 加入 未分類2 70 KOL 加入 7月聯繫 43 KOL 加入 5月Email聯繫…" at bounding box center [452, 292] width 904 height 584
